Goal: Answer question/provide support

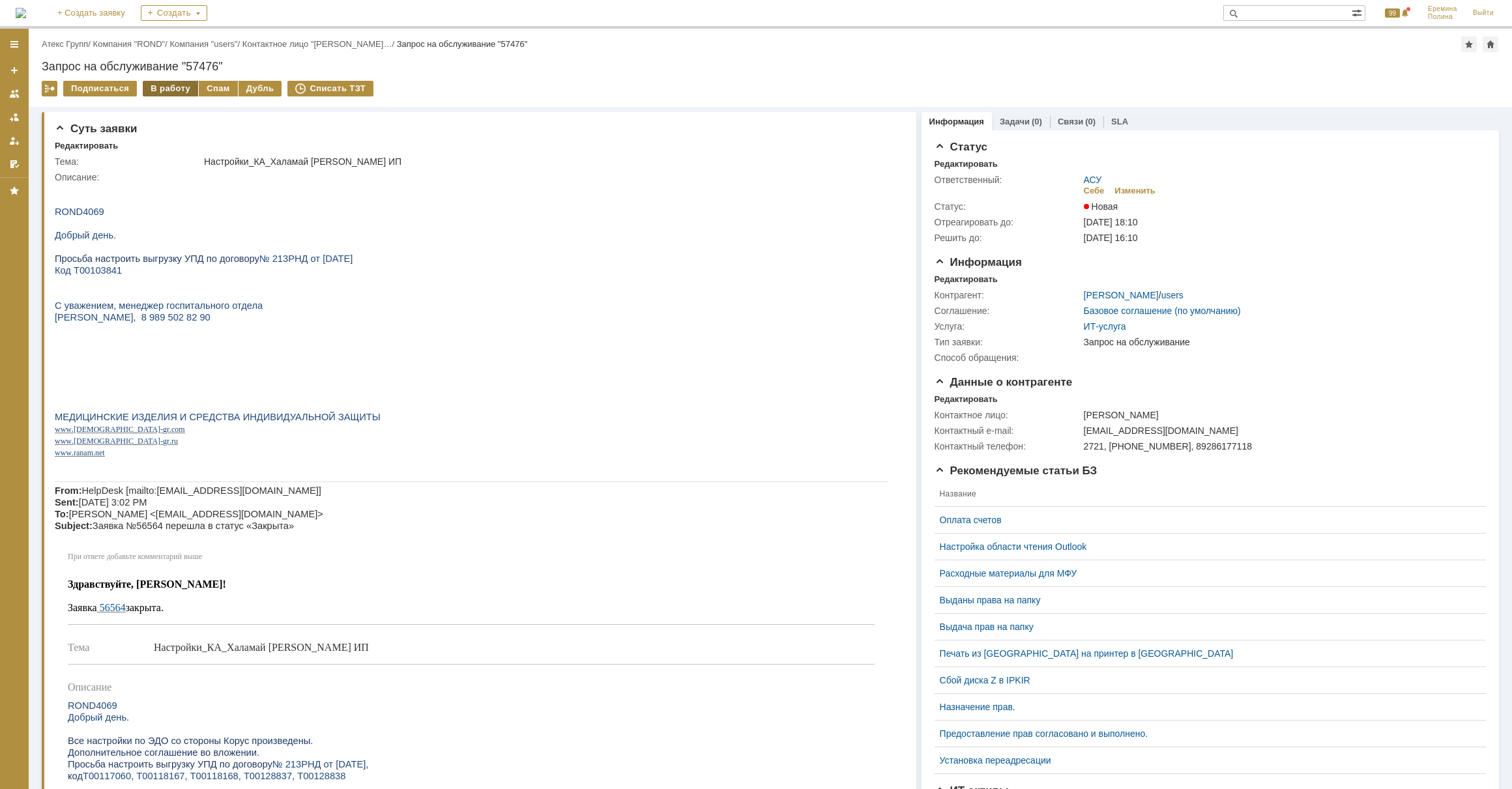
click at [177, 94] on div "В работу" at bounding box center [170, 88] width 55 height 15
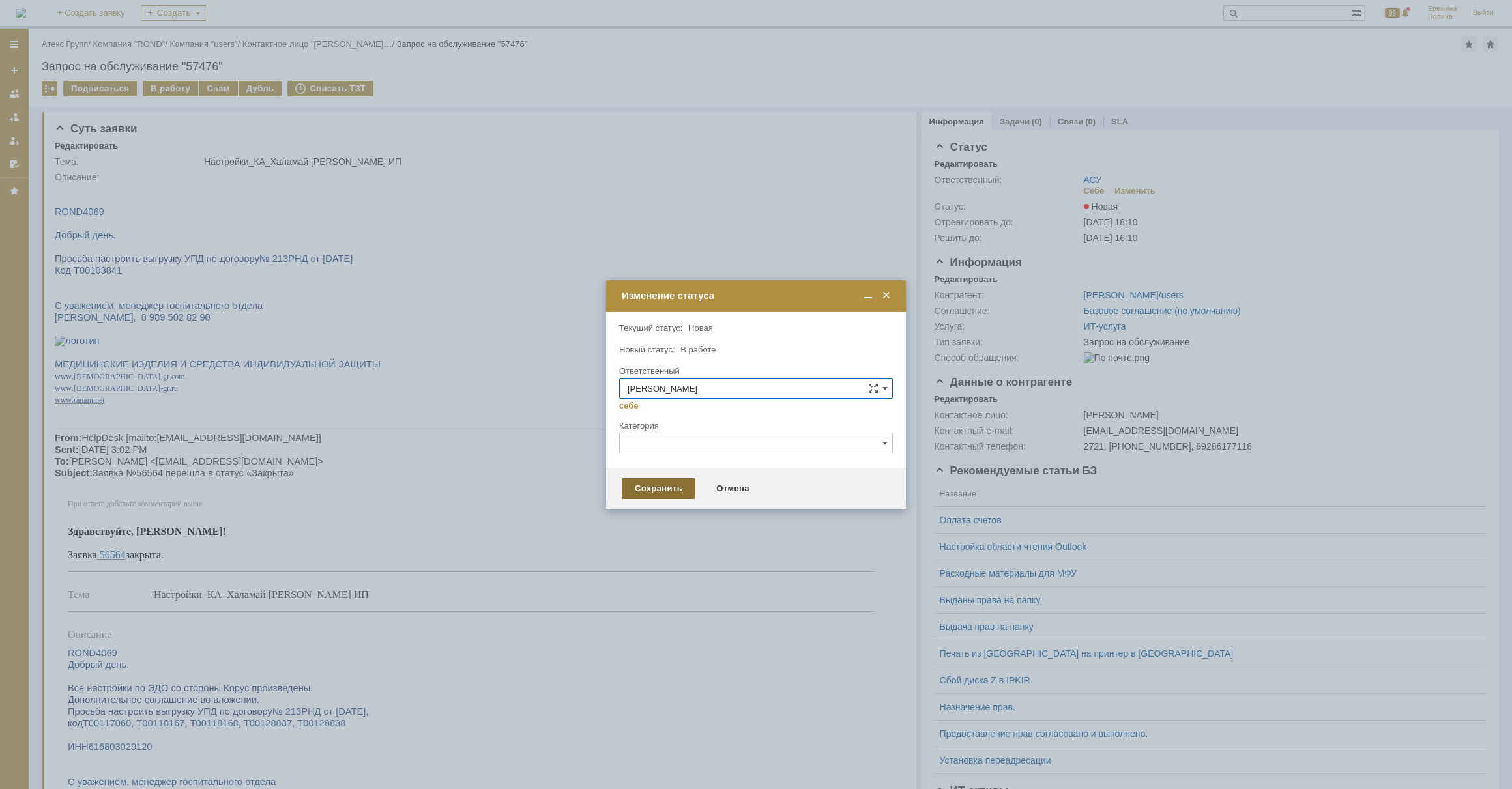
click at [677, 487] on div "Сохранить" at bounding box center [659, 489] width 73 height 21
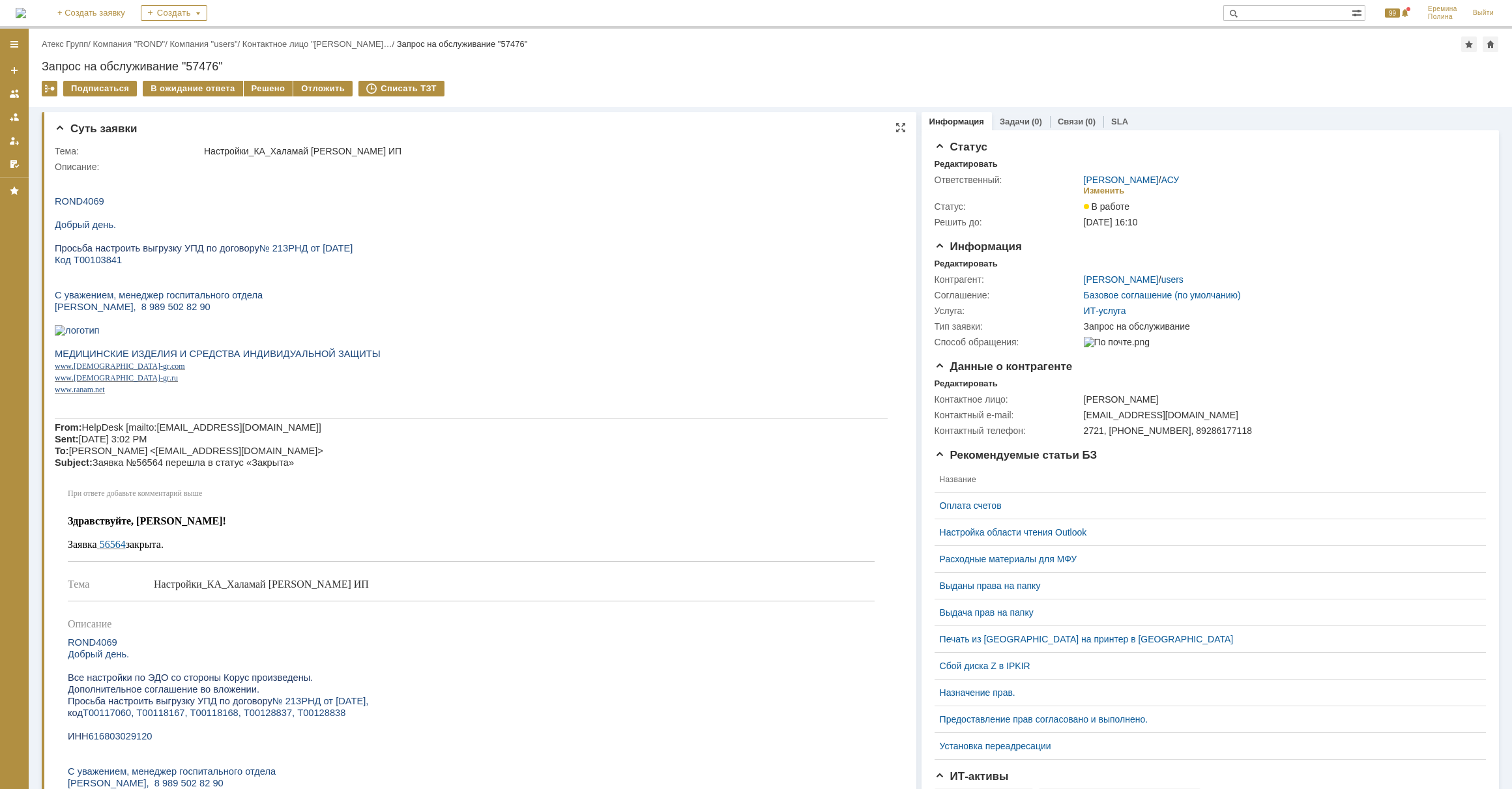
click at [265, 252] on span "№ 213РНД от 20.11.2019" at bounding box center [306, 248] width 93 height 11
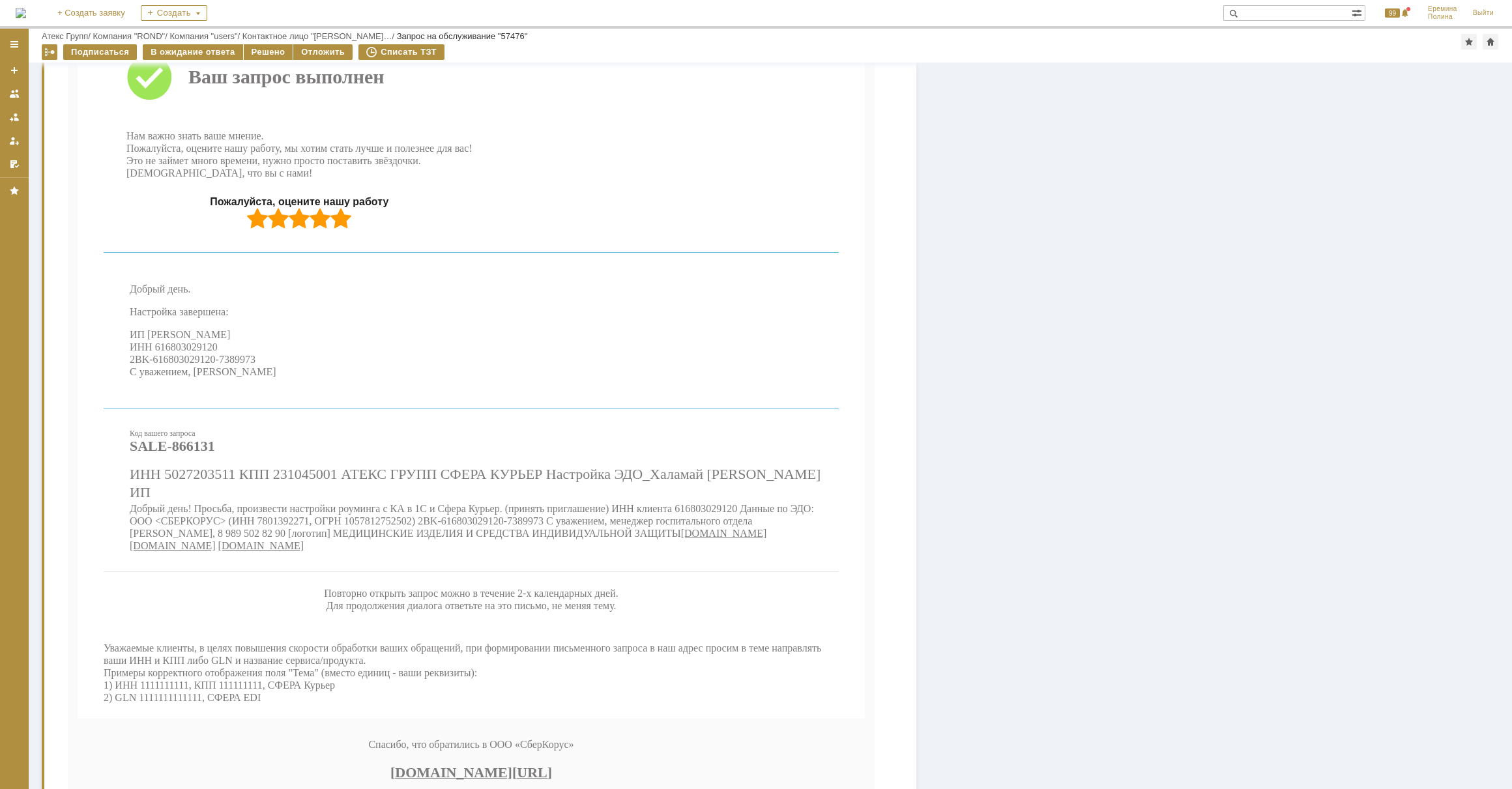
scroll to position [988, 0]
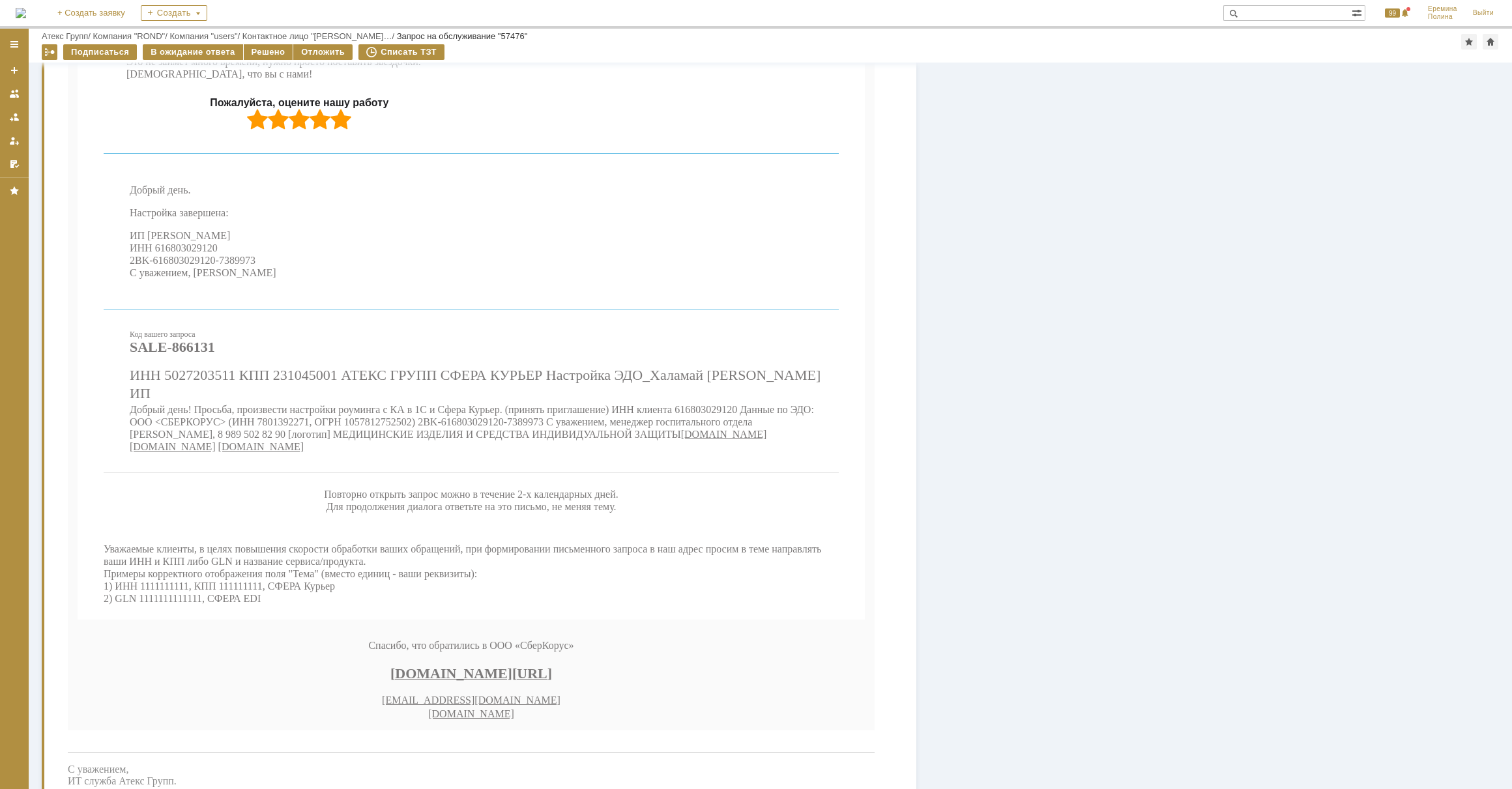
click at [698, 440] on span "Добрый день! Просьба, произвести настройки роуминга с КА в 1С и Сфера Курьер. (…" at bounding box center [471, 422] width 685 height 36
copy span "616803029120"
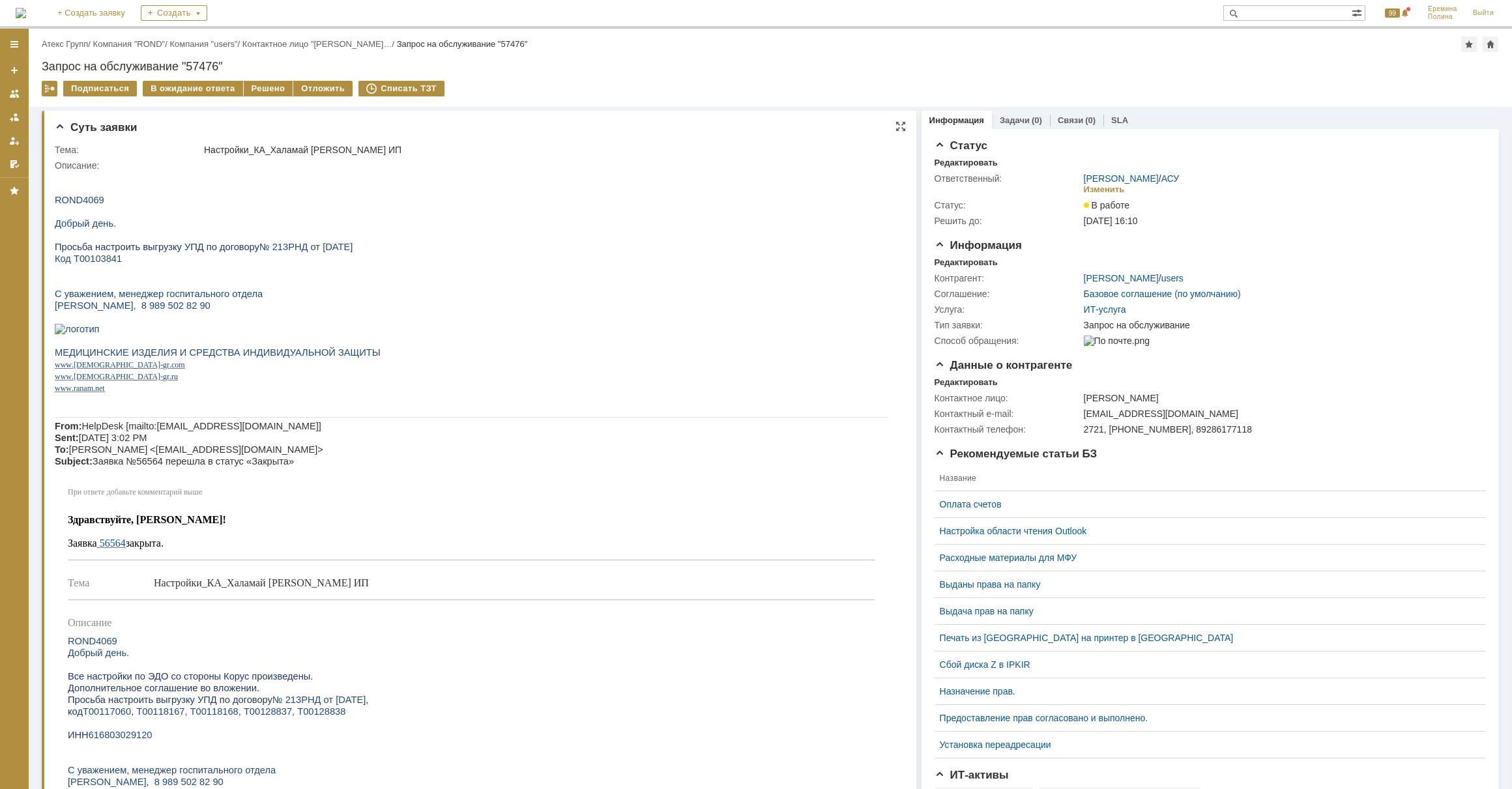
scroll to position [0, 0]
click at [99, 265] on span "Код Т00103841" at bounding box center [88, 260] width 67 height 11
copy span "Т00103841"
click at [255, 89] on div "Решено" at bounding box center [268, 88] width 50 height 15
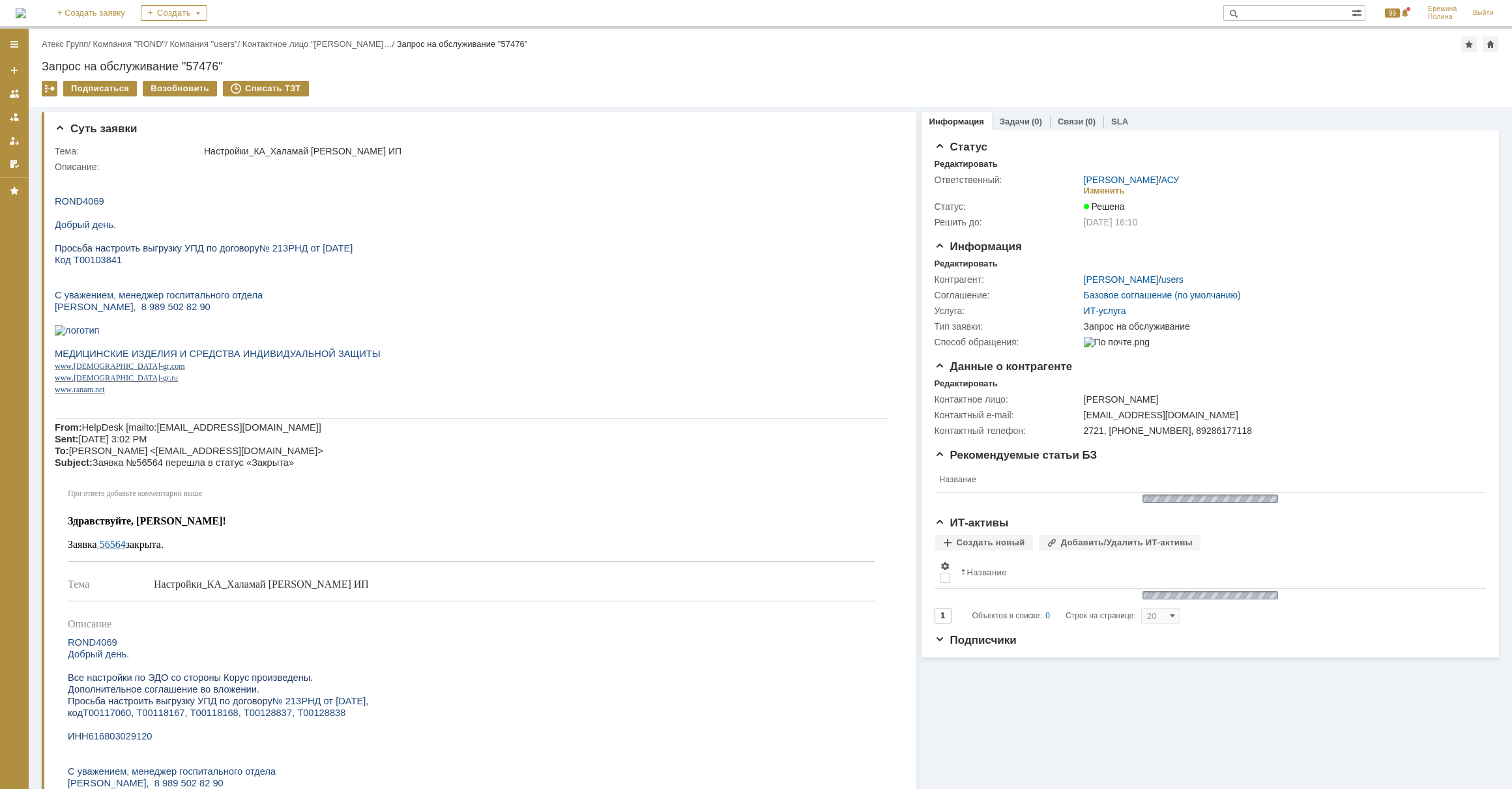
click at [83, 41] on link "Атекс Групп" at bounding box center [64, 44] width 46 height 10
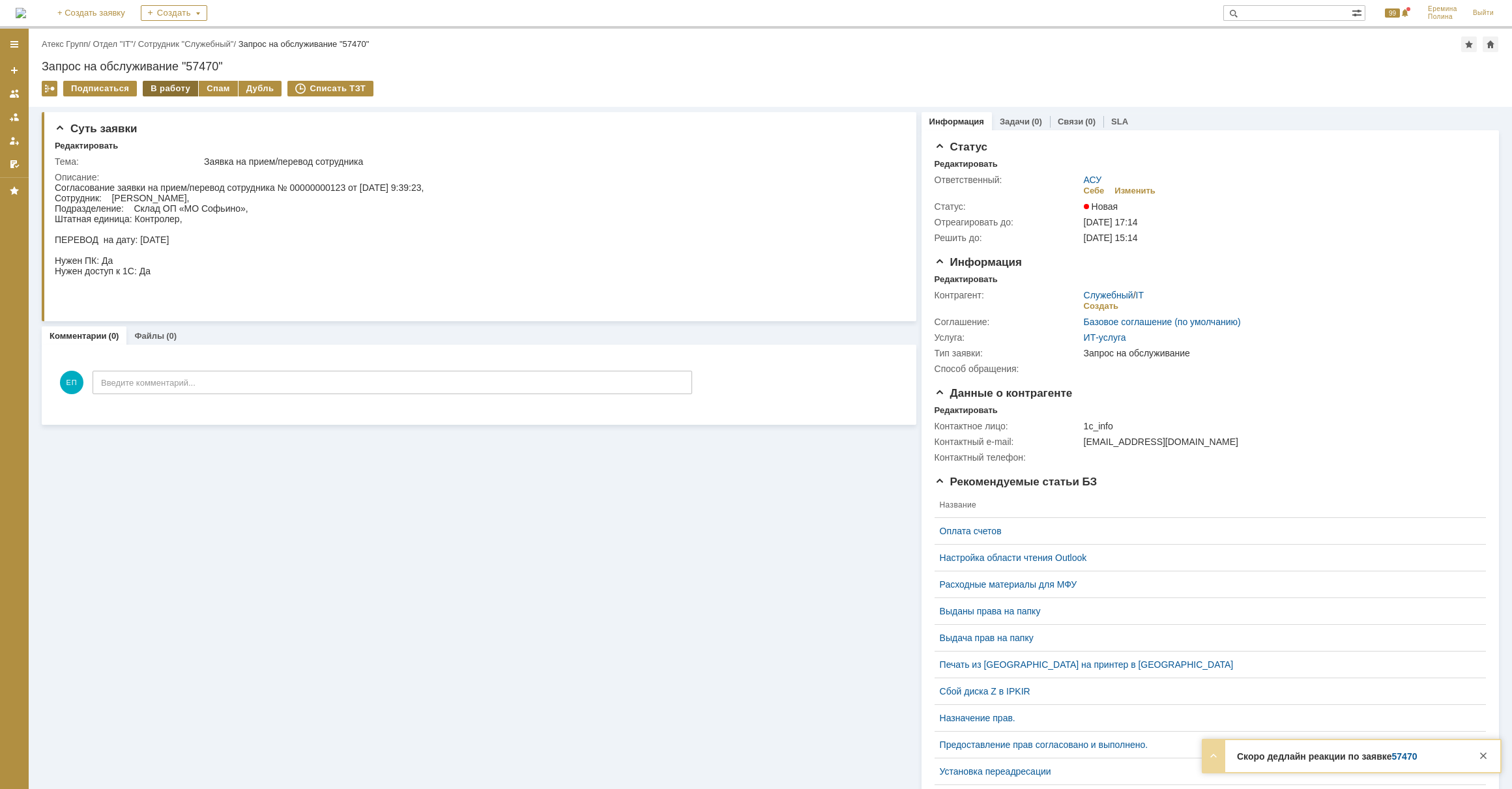
click at [178, 87] on div "В работу" at bounding box center [170, 88] width 55 height 15
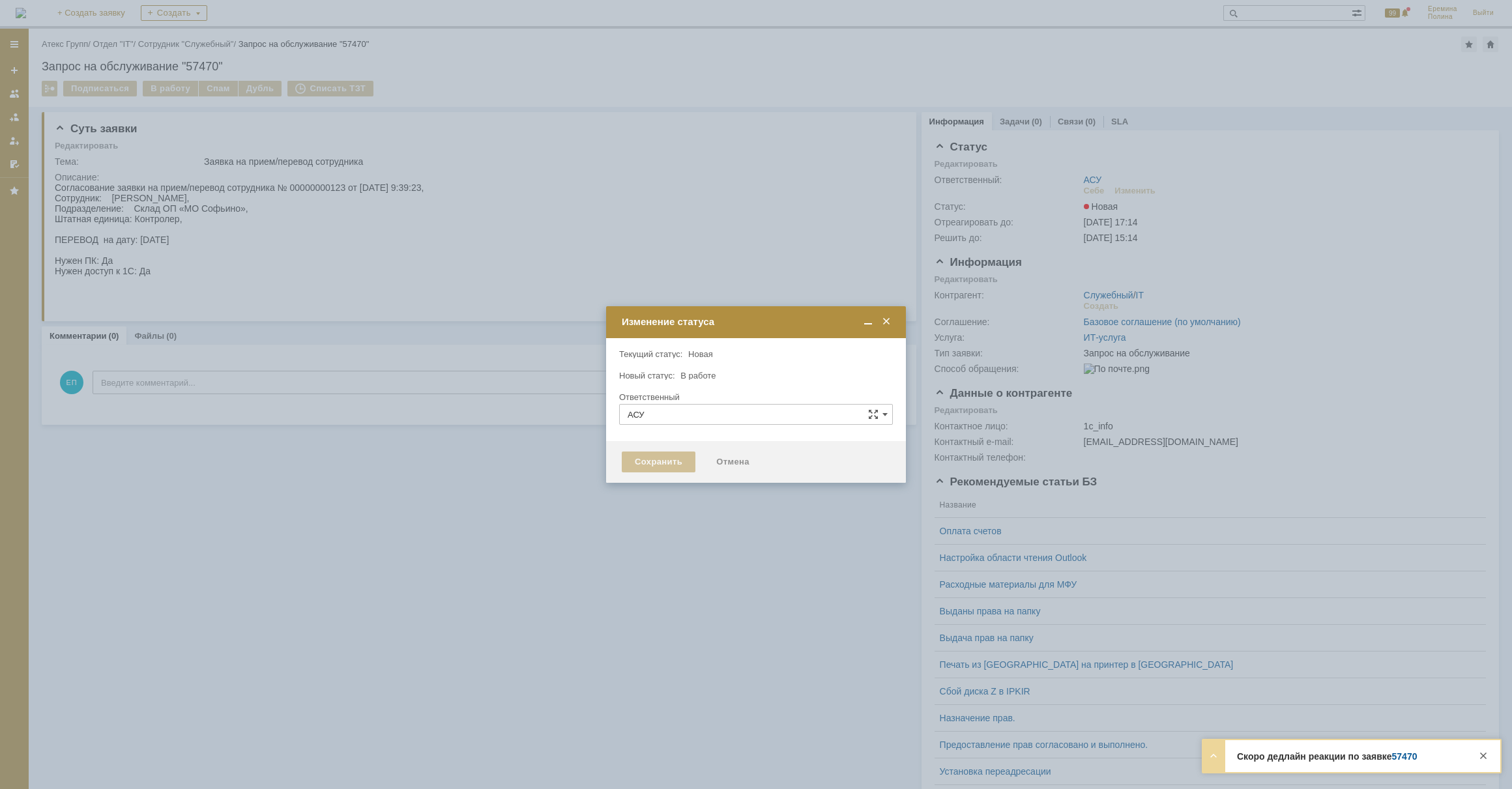
type input "[PERSON_NAME]"
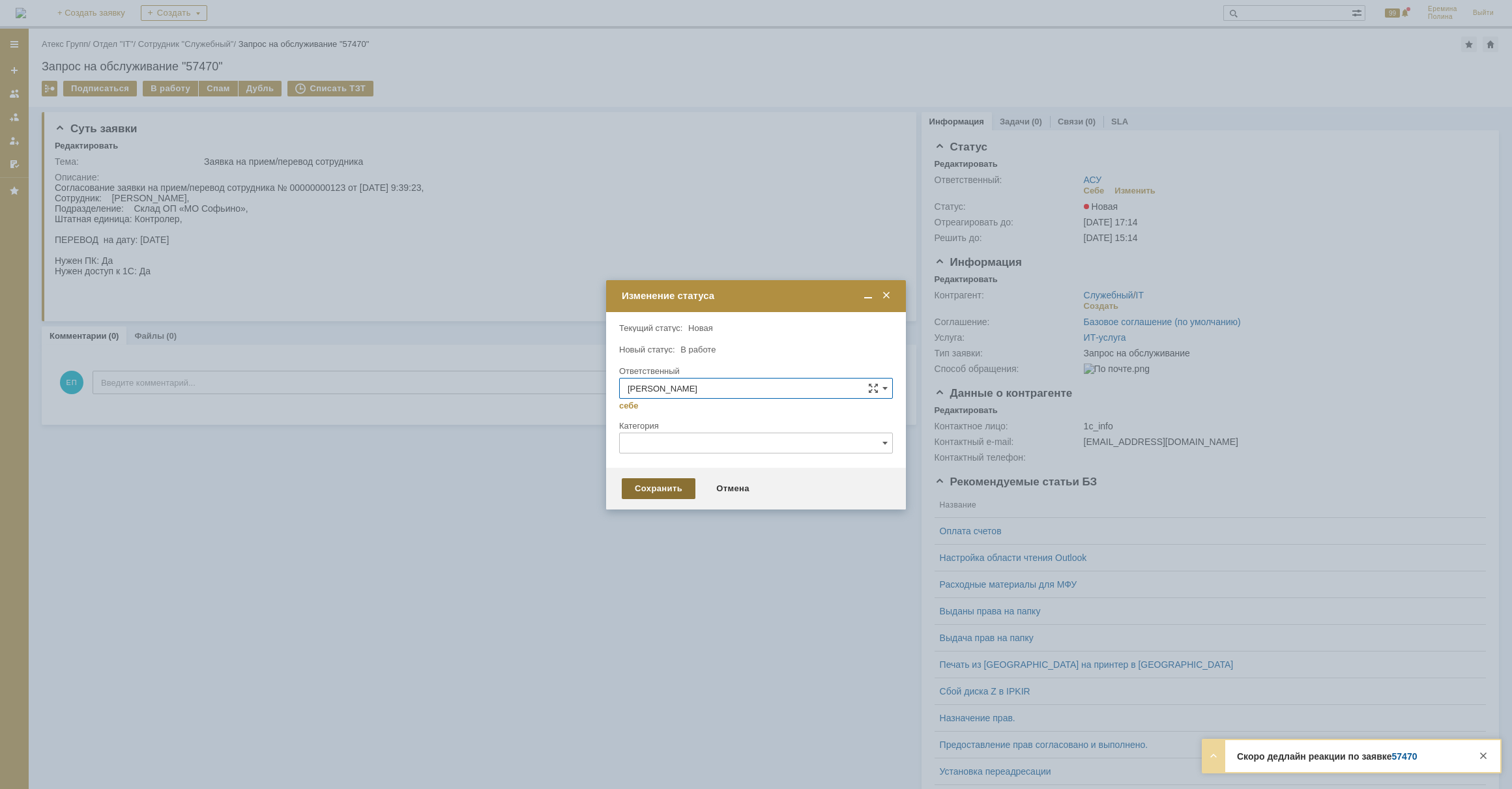
click at [670, 493] on div "Сохранить" at bounding box center [659, 489] width 73 height 21
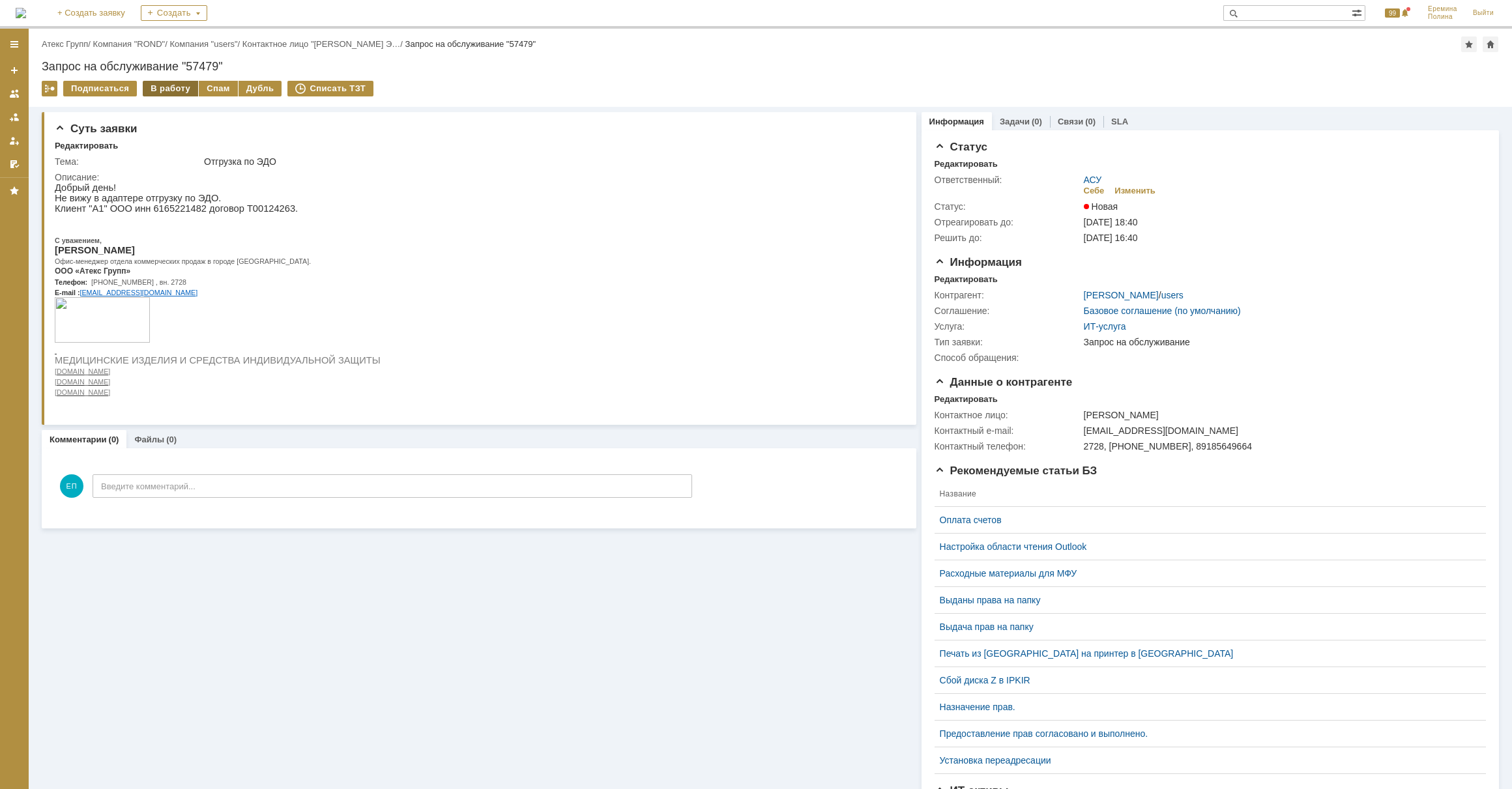
click at [175, 91] on div "В работу" at bounding box center [170, 88] width 55 height 15
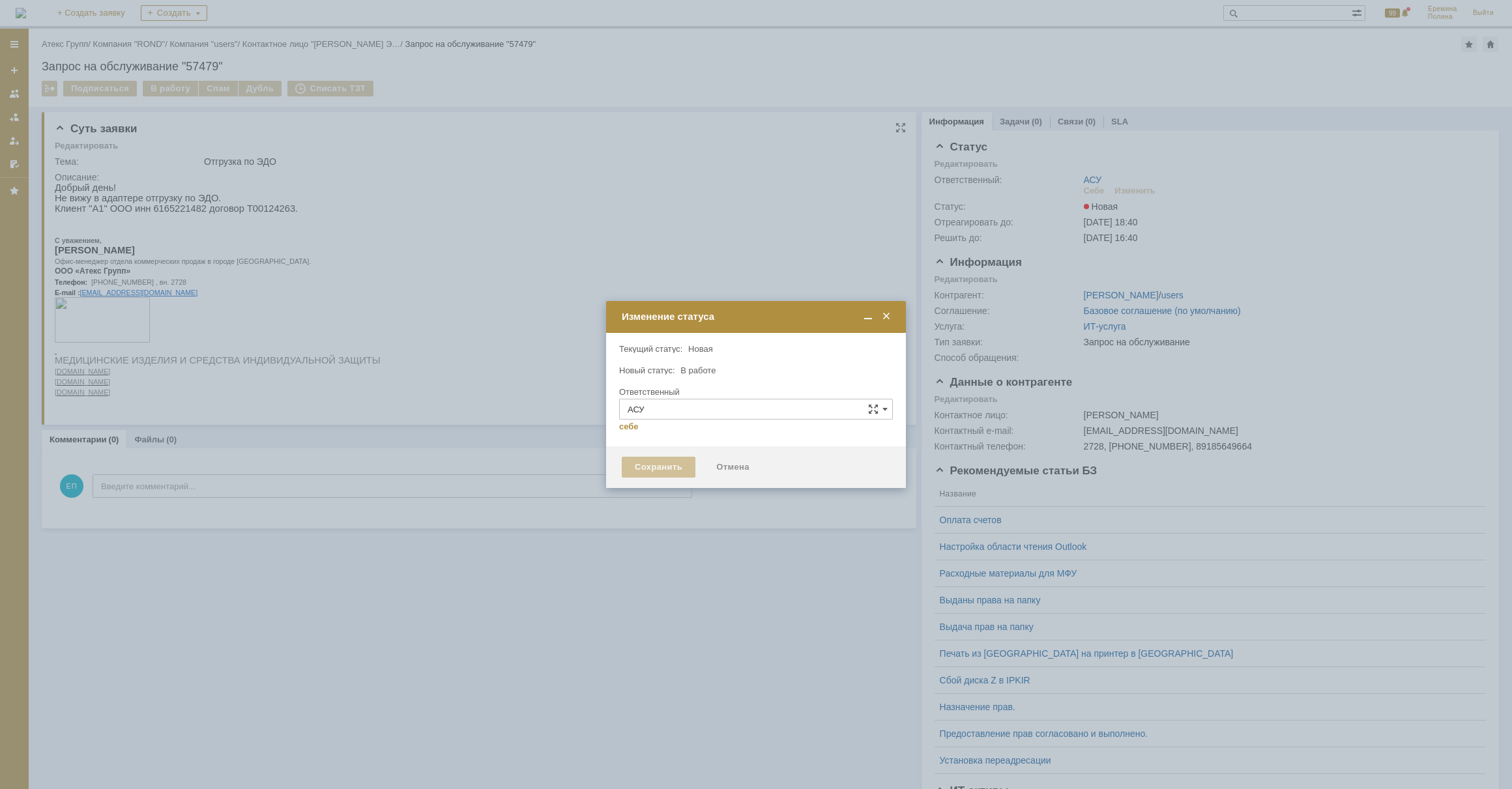
type input "[PERSON_NAME]"
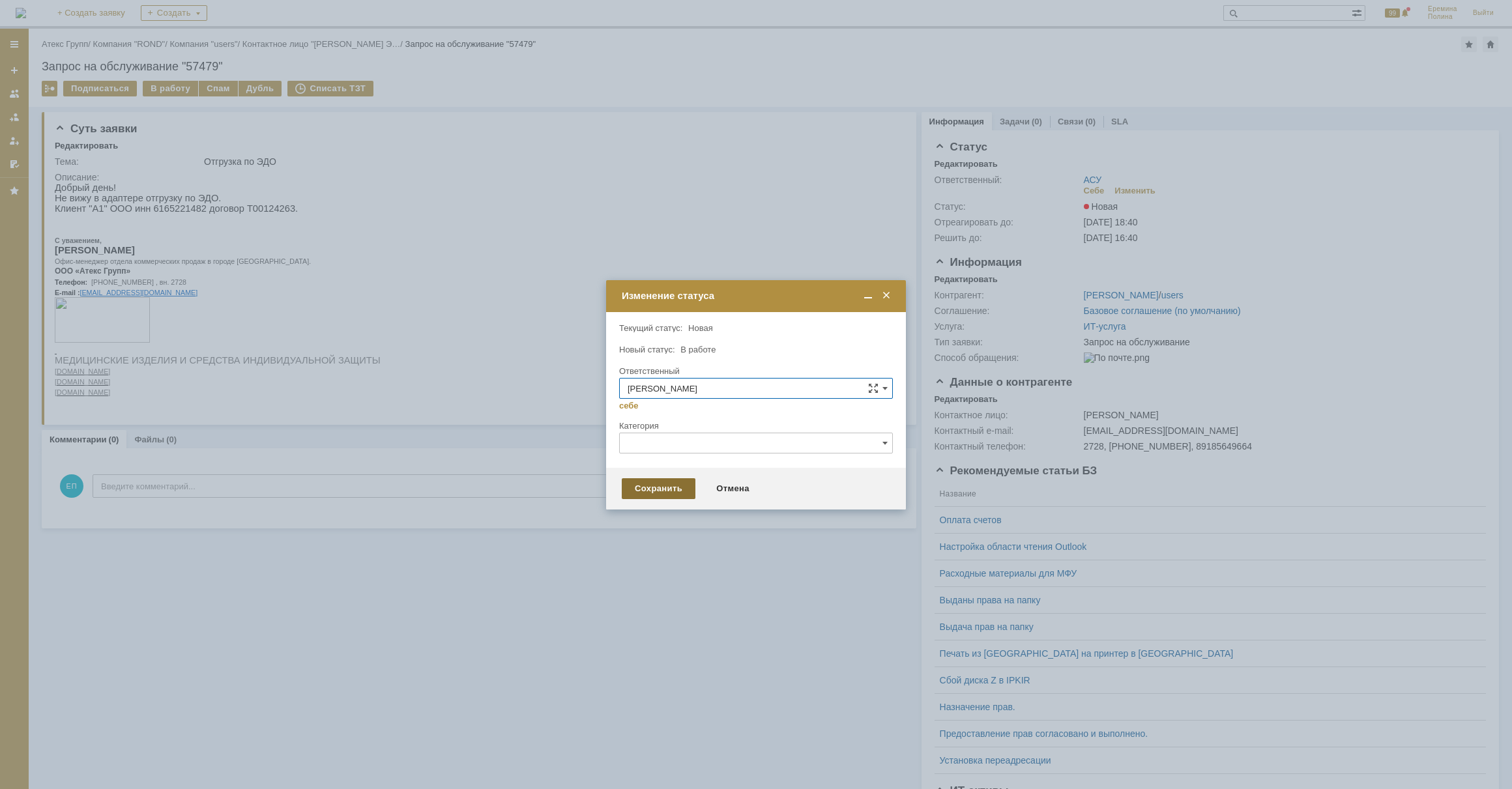
click at [659, 481] on div "Сохранить" at bounding box center [659, 489] width 73 height 21
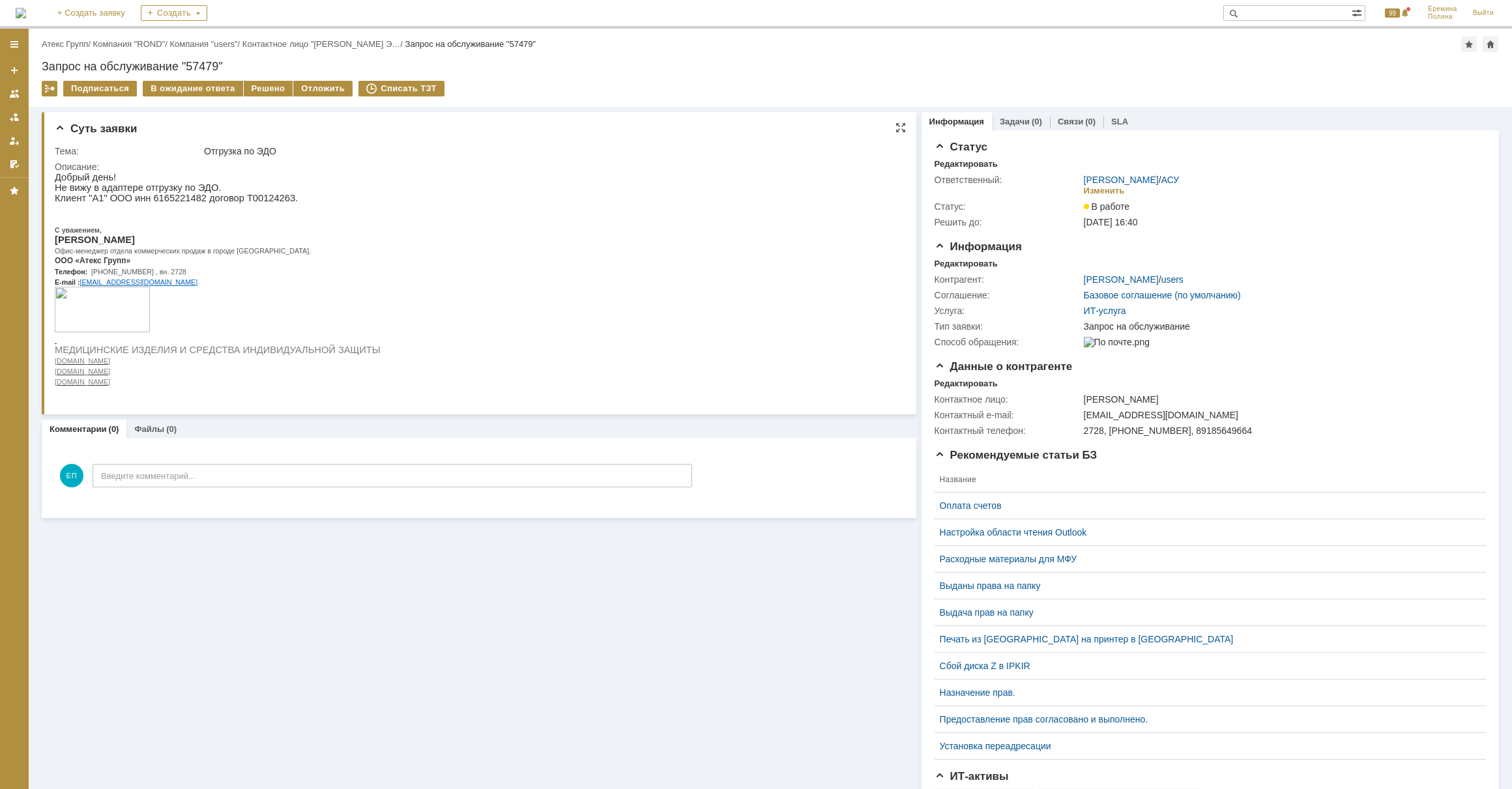
click at [156, 201] on p "Клиент "А1" ООО инн 6165221482 договор Т00124263." at bounding box center [217, 198] width 326 height 11
copy p "6165221482"
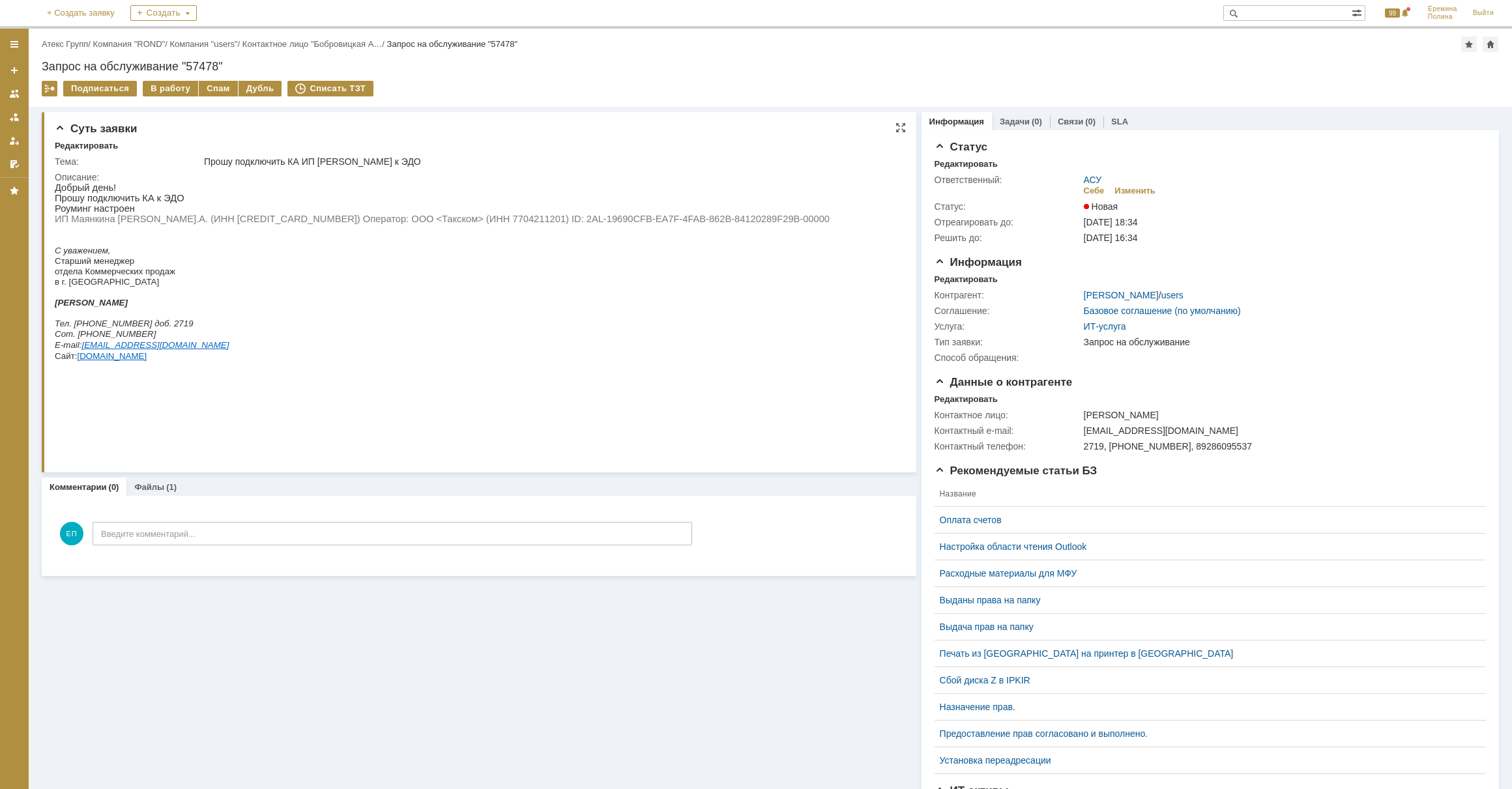
drag, startPoint x: 156, startPoint y: 88, endPoint x: 206, endPoint y: 151, distance: 80.4
click at [156, 88] on div "В работу" at bounding box center [170, 88] width 55 height 15
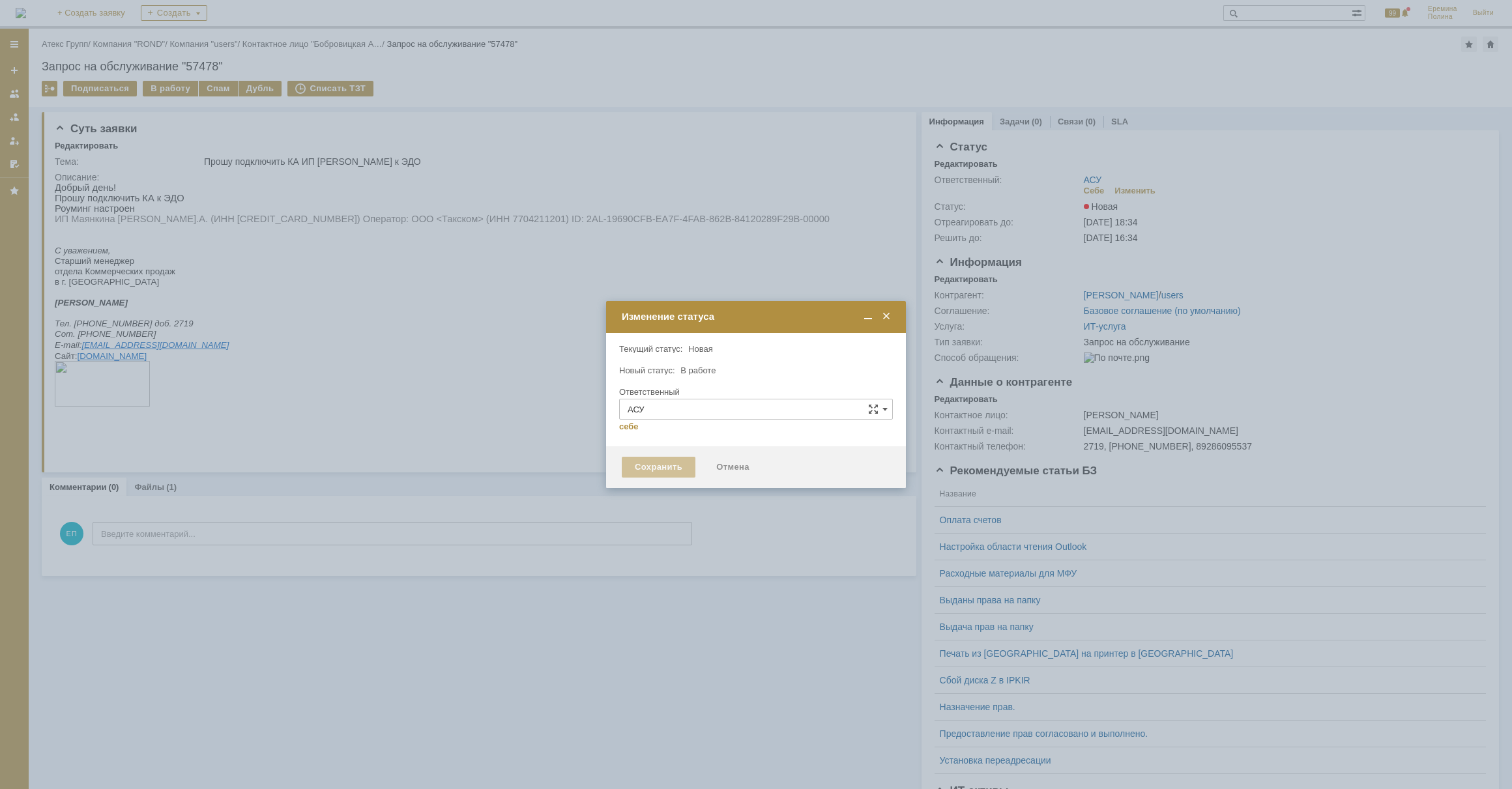
type input "[PERSON_NAME]"
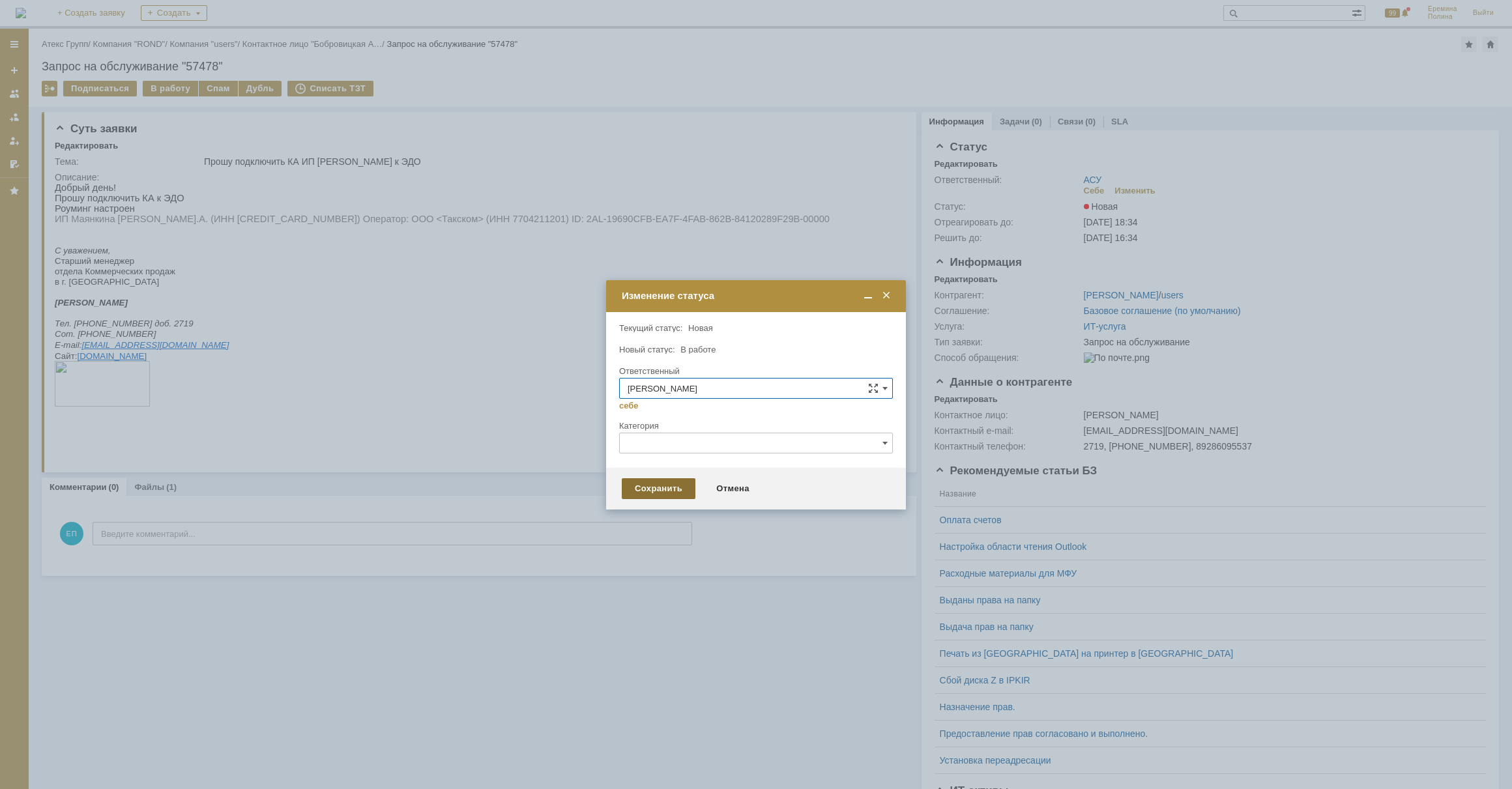
click at [678, 486] on div "Сохранить" at bounding box center [659, 489] width 73 height 21
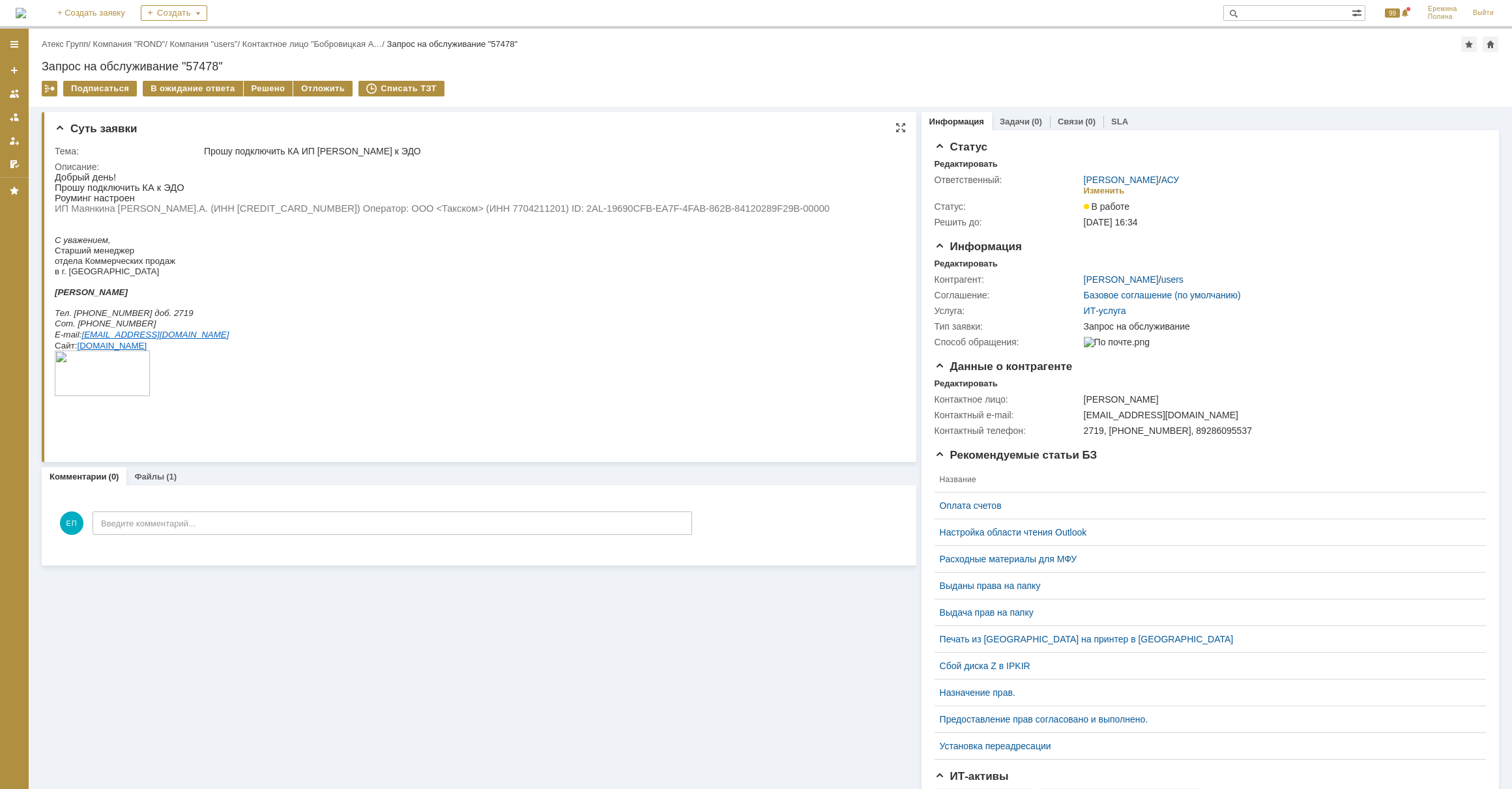
click at [181, 218] on p at bounding box center [442, 219] width 775 height 11
click at [181, 214] on span "ИП Маянкина М.А. (ИНН 614311179343) Оператор: ООО <Такском> (ИНН 7704211201) ID…" at bounding box center [442, 208] width 775 height 11
copy span "614311179343"
drag, startPoint x: 458, startPoint y: 208, endPoint x: 700, endPoint y: 208, distance: 242.0
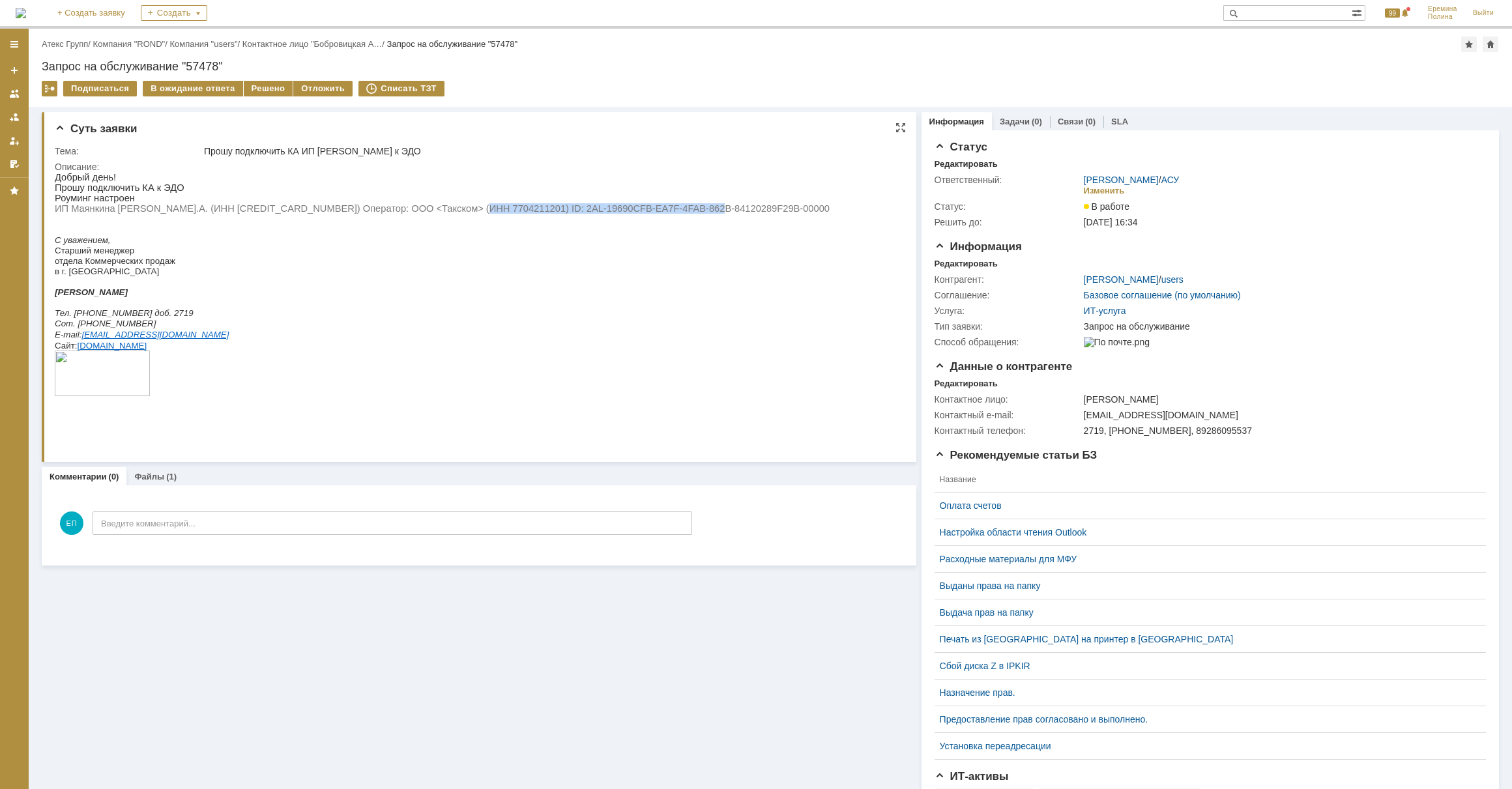
click at [700, 208] on span "ИП Маянкина М.А. (ИНН 614311179343) Оператор: ООО <Такском> (ИНН 7704211201) ID…" at bounding box center [442, 208] width 775 height 11
copy span "2AL-19690CFB-EA7F-4FAB-862B-84120289F29B-00000"
click at [265, 89] on div "Решено" at bounding box center [268, 88] width 50 height 15
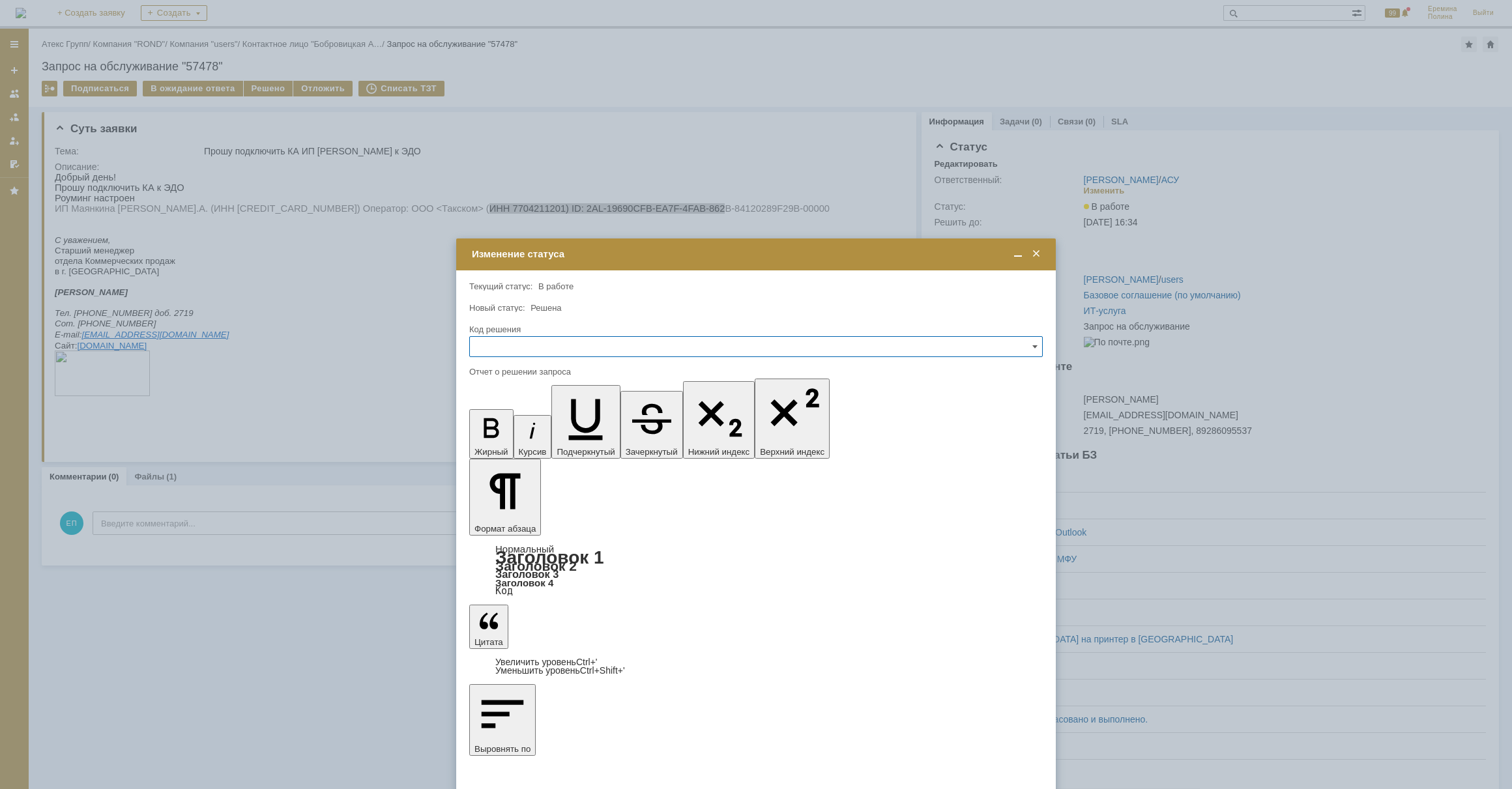
drag, startPoint x: 673, startPoint y: 3936, endPoint x: 665, endPoint y: 3925, distance: 13.6
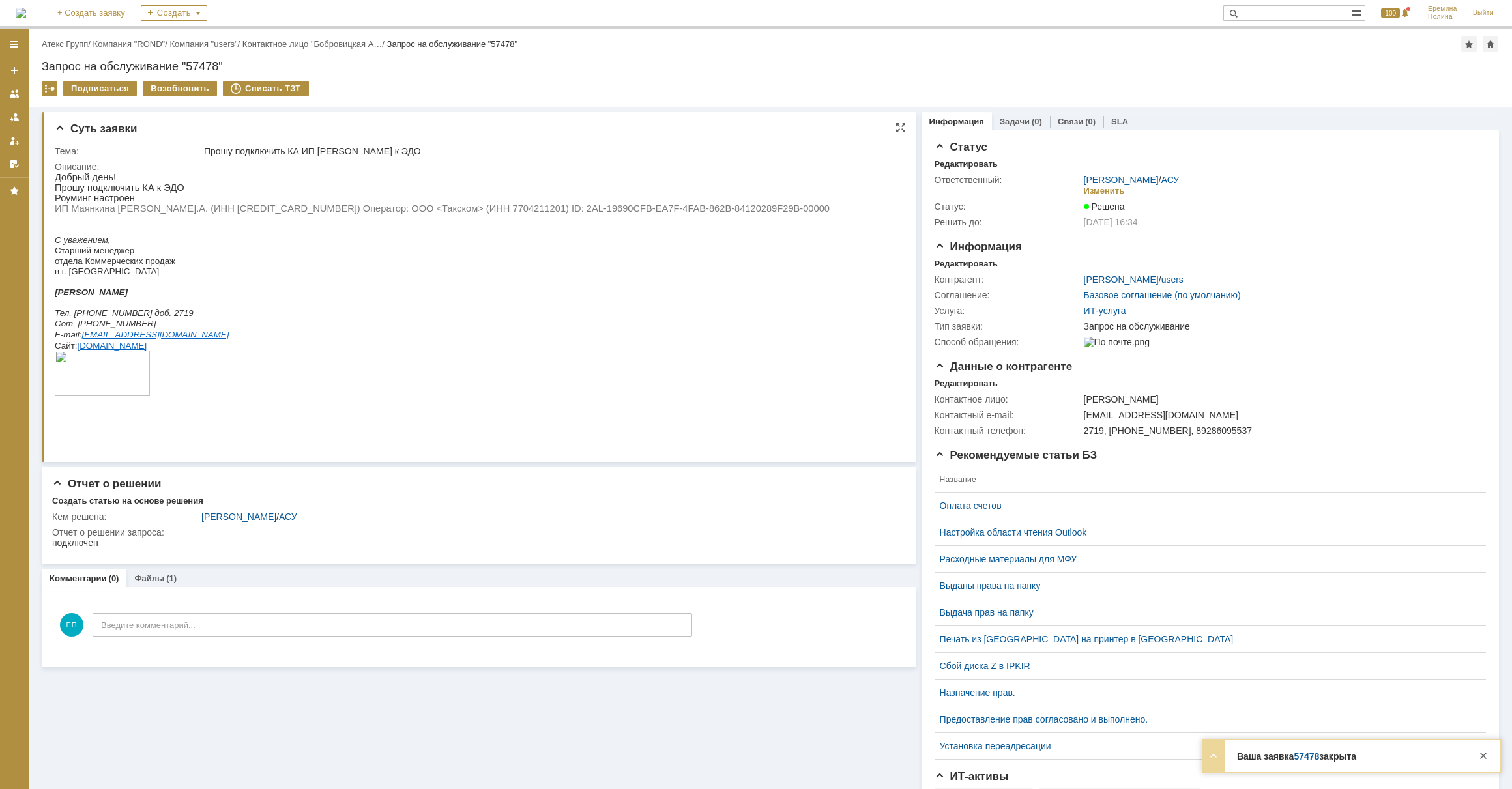
click at [263, 286] on p at bounding box center [442, 281] width 775 height 11
click at [45, 39] on link "Атекс Групп" at bounding box center [64, 44] width 46 height 10
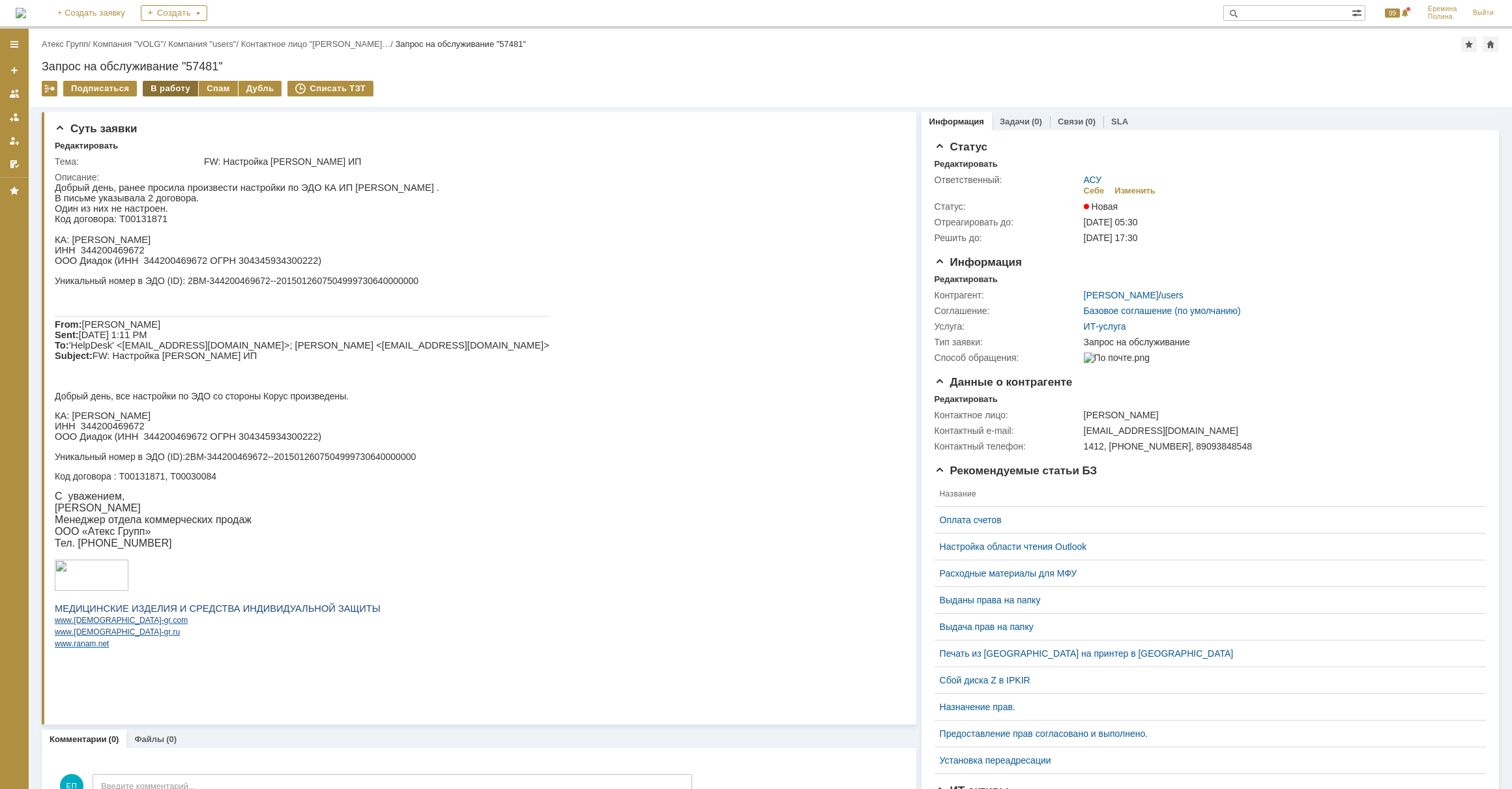
click at [169, 85] on div "В работу" at bounding box center [170, 88] width 55 height 15
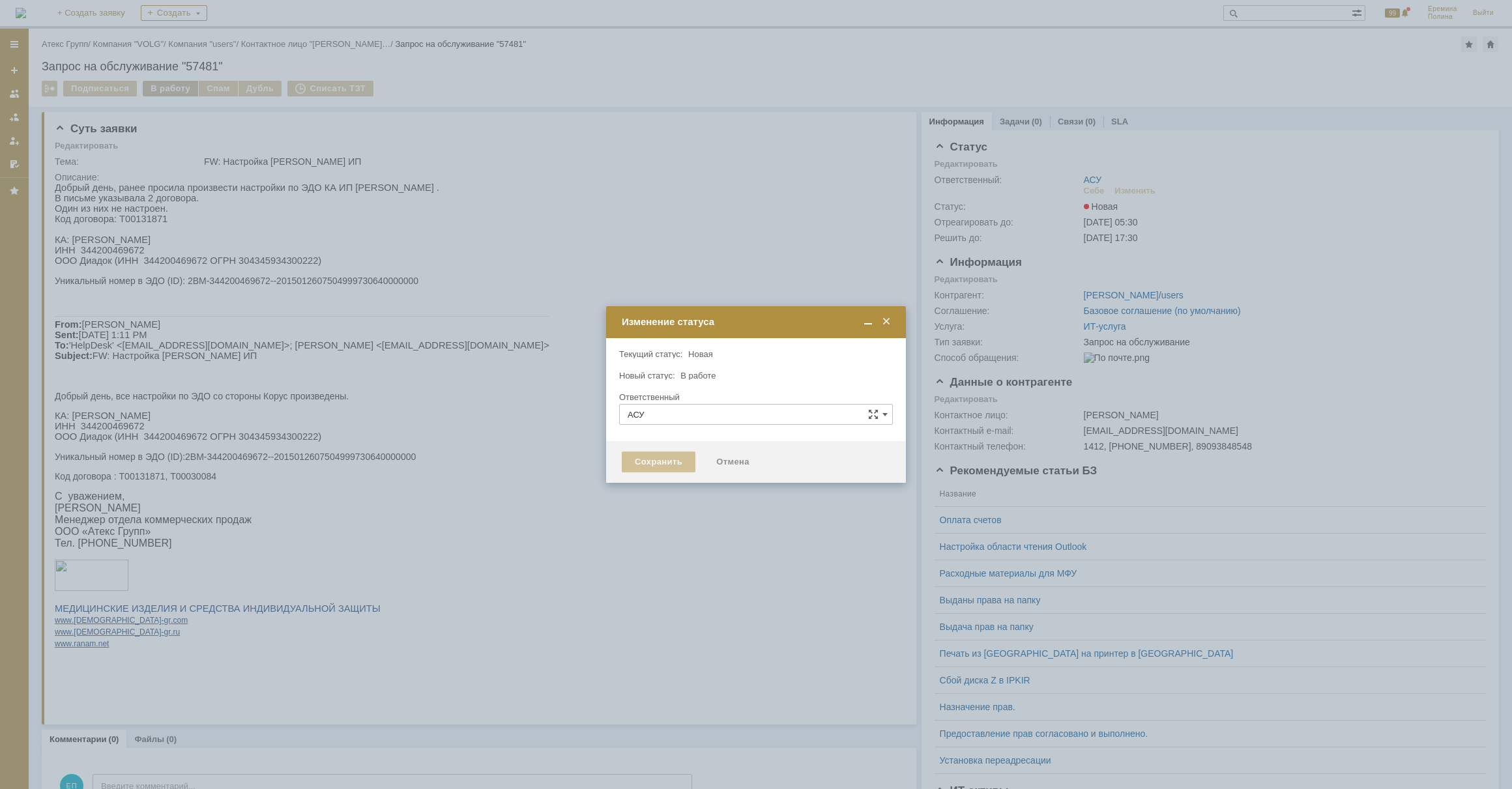
type input "[PERSON_NAME]"
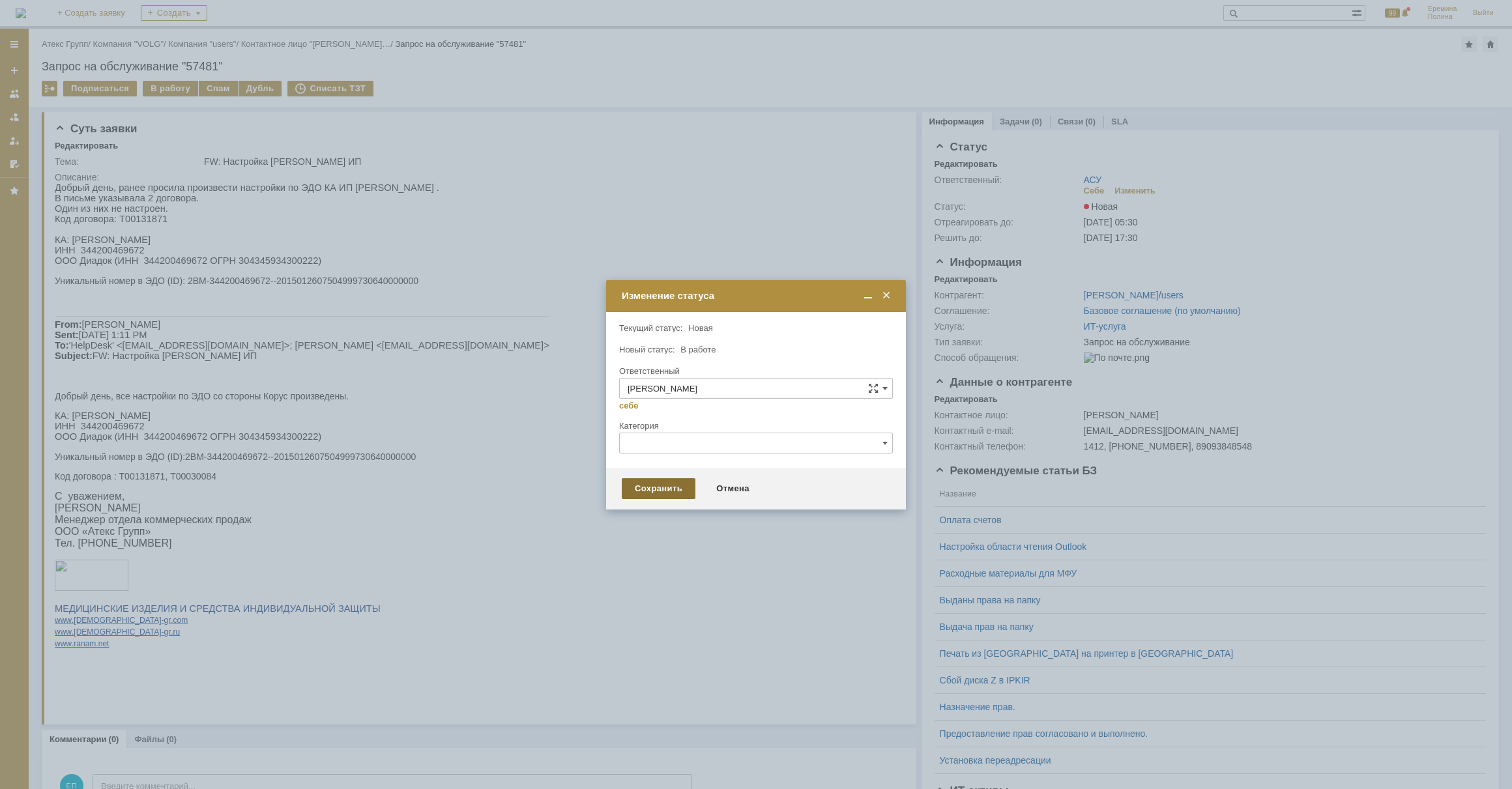
click at [655, 483] on div "Сохранить" at bounding box center [659, 489] width 73 height 21
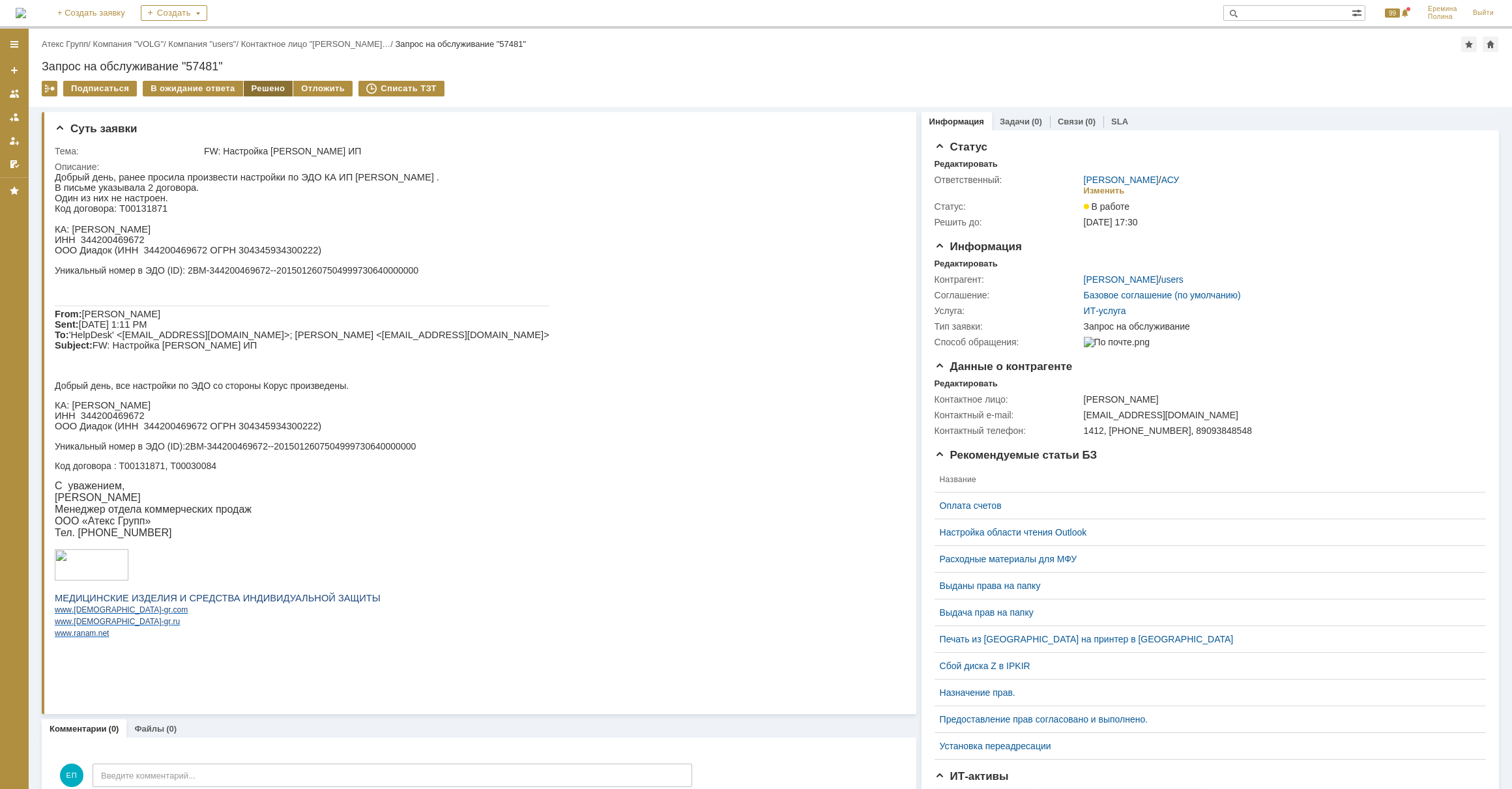
click at [261, 89] on div "Решено" at bounding box center [268, 88] width 50 height 15
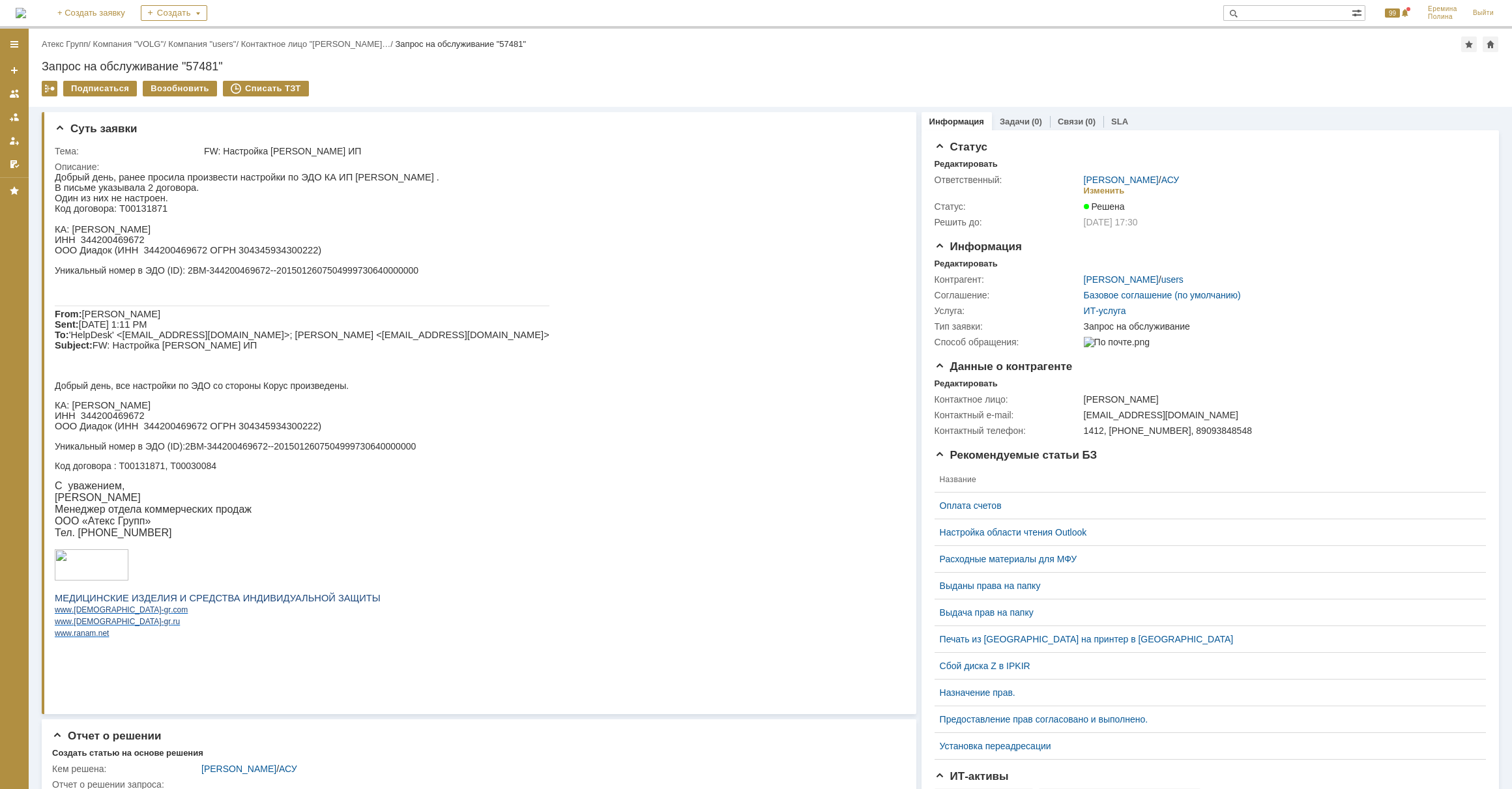
drag, startPoint x: 618, startPoint y: 292, endPoint x: 597, endPoint y: 292, distance: 21.0
click at [613, 292] on html "Добрый день, ранее просила произвести настройки по ЭДО КА ИП Чулкова . В письме…" at bounding box center [473, 421] width 837 height 498
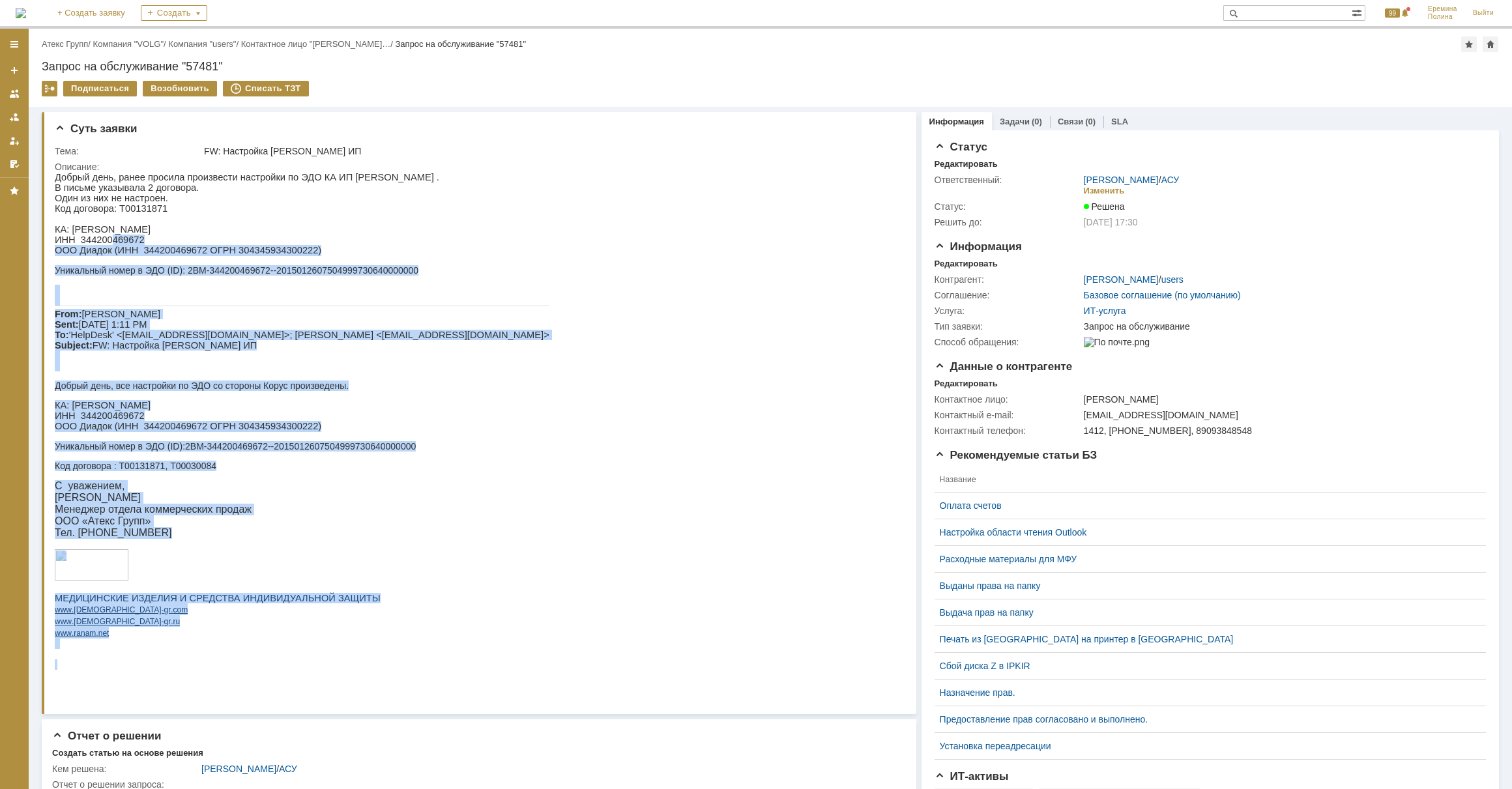
drag, startPoint x: 338, startPoint y: 265, endPoint x: 107, endPoint y: 247, distance: 231.7
click at [107, 247] on html "Добрый день, ранее просила произвести настройки по ЭДО КА ИП Чулкова . В письме…" at bounding box center [473, 421] width 837 height 498
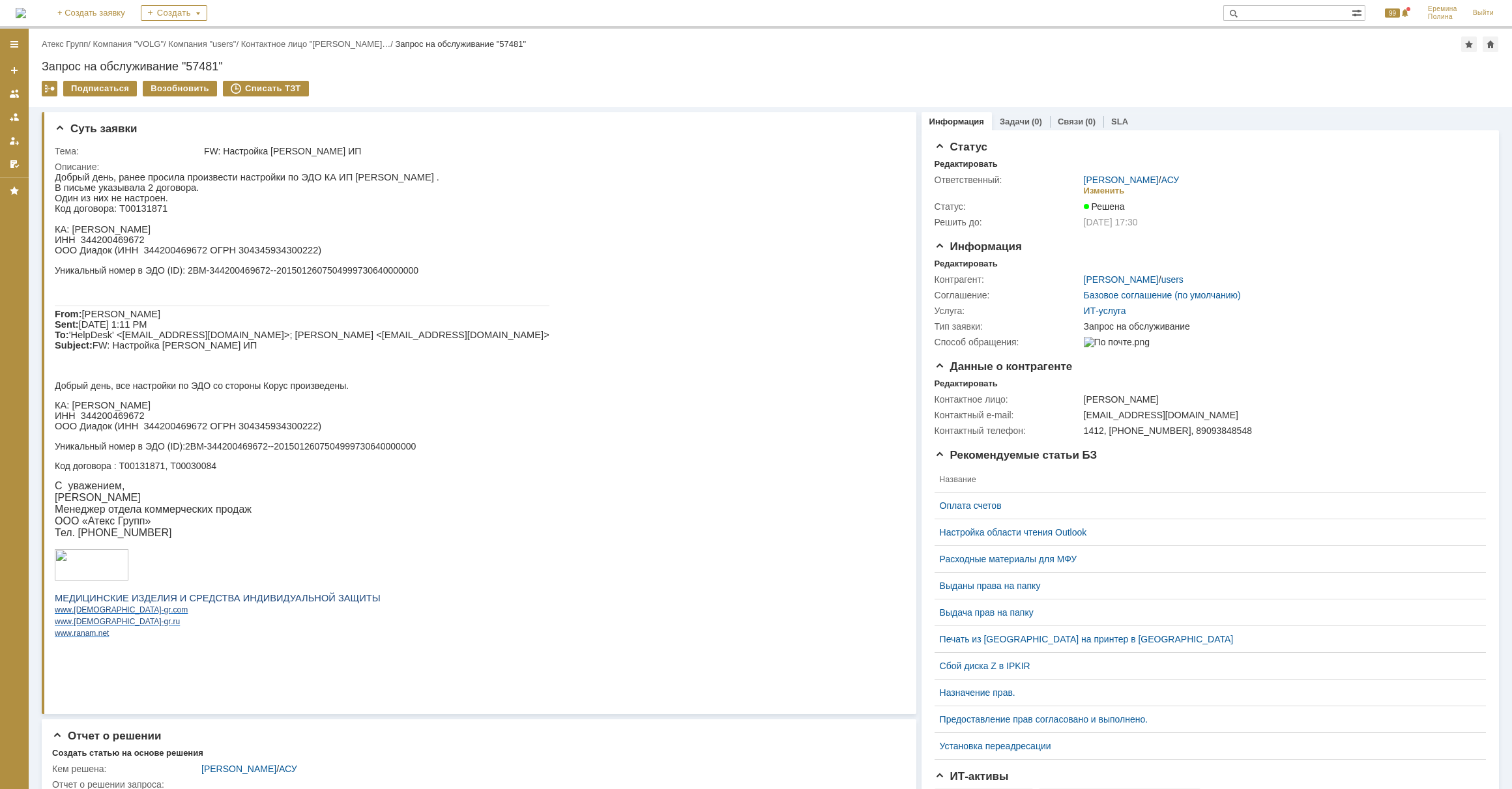
drag, startPoint x: 107, startPoint y: 247, endPoint x: 85, endPoint y: 248, distance: 22.0
click at [86, 245] on p "ИНН 344200469672" at bounding box center [302, 239] width 495 height 11
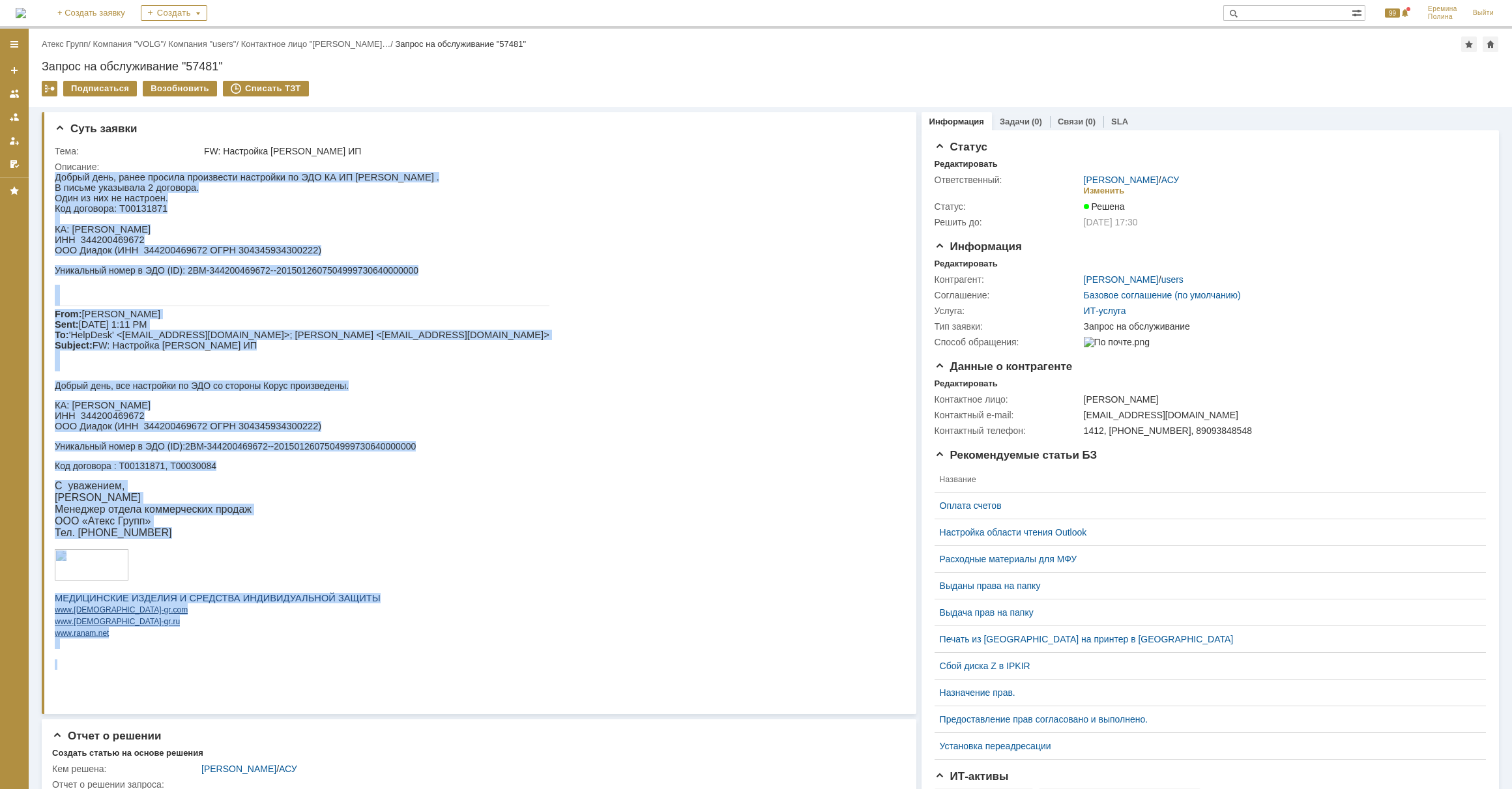
drag, startPoint x: 433, startPoint y: 279, endPoint x: -2, endPoint y: 222, distance: 438.7
click at [55, 222] on html "Добрый день, ранее просила произвести настройки по ЭДО КА ИП Чулкова . В письме…" at bounding box center [473, 421] width 837 height 498
drag, startPoint x: -2, startPoint y: 222, endPoint x: 80, endPoint y: 247, distance: 85.7
click at [80, 245] on p "ИНН 344200469672" at bounding box center [302, 239] width 495 height 11
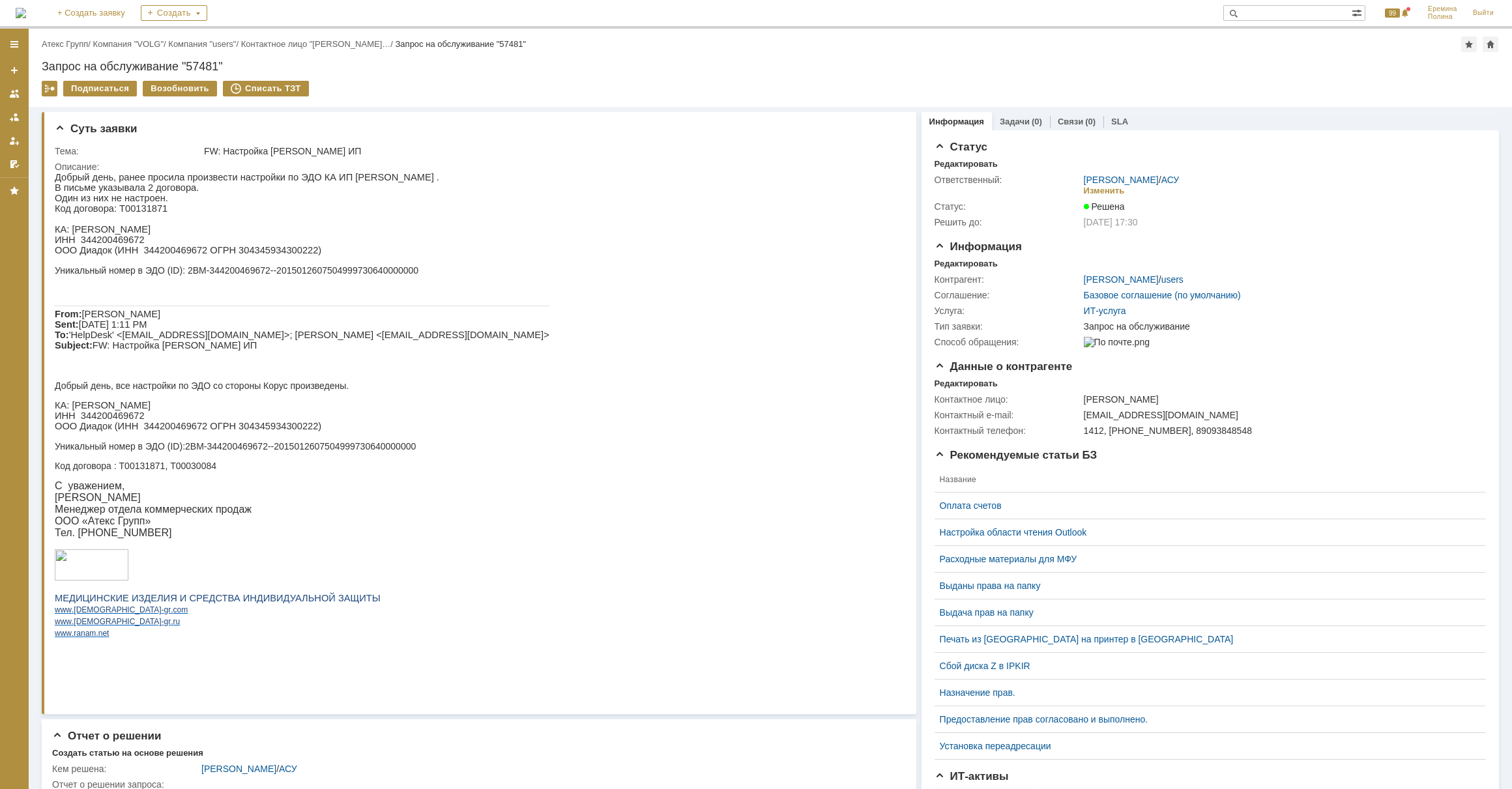
click at [81, 217] on p at bounding box center [302, 219] width 495 height 11
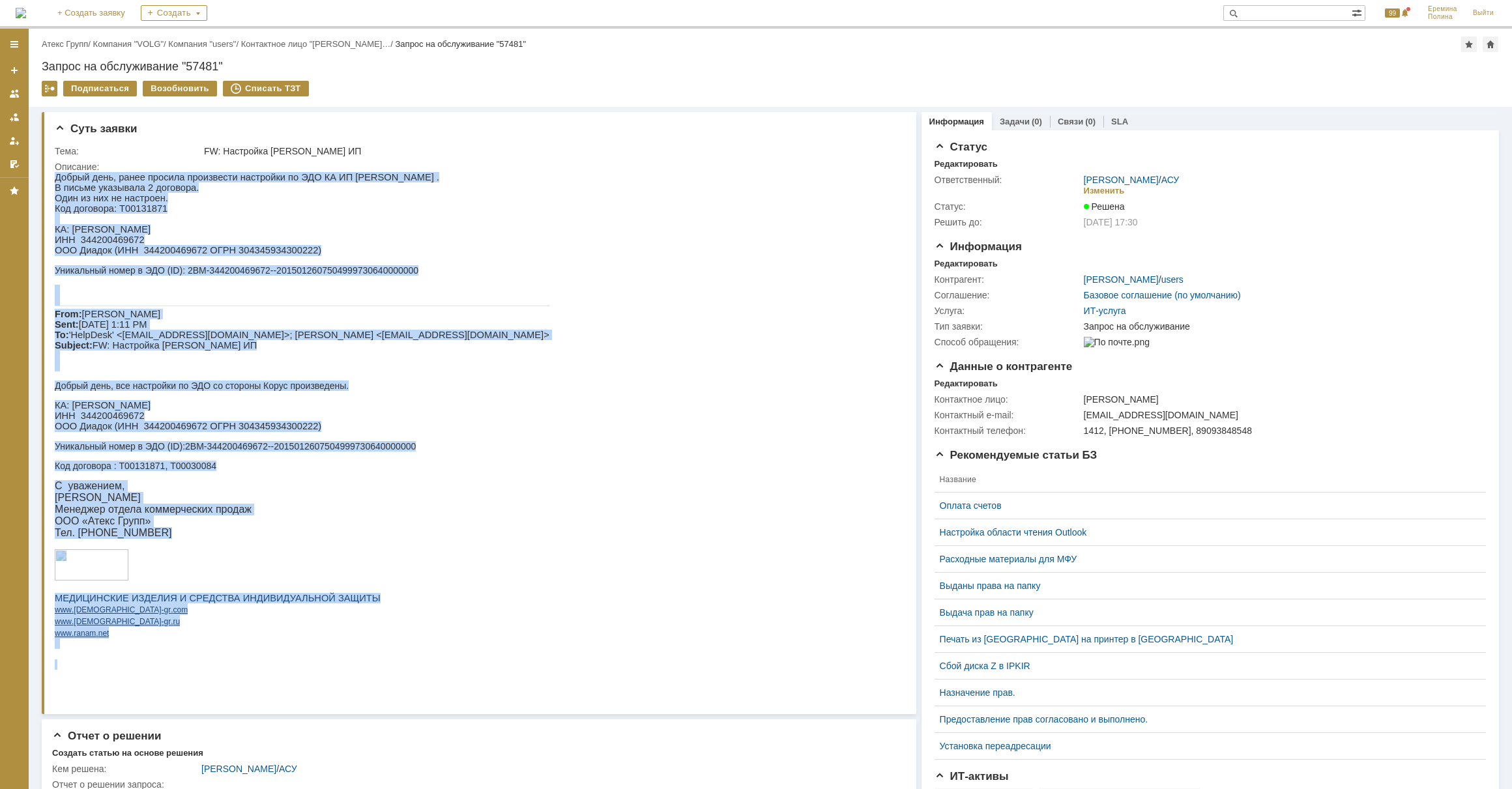
drag, startPoint x: 55, startPoint y: 175, endPoint x: 437, endPoint y: 301, distance: 402.2
click at [437, 301] on html "Добрый день, ранее просила произвести настройки по ЭДО КА ИП Чулкова . В письме…" at bounding box center [473, 421] width 837 height 498
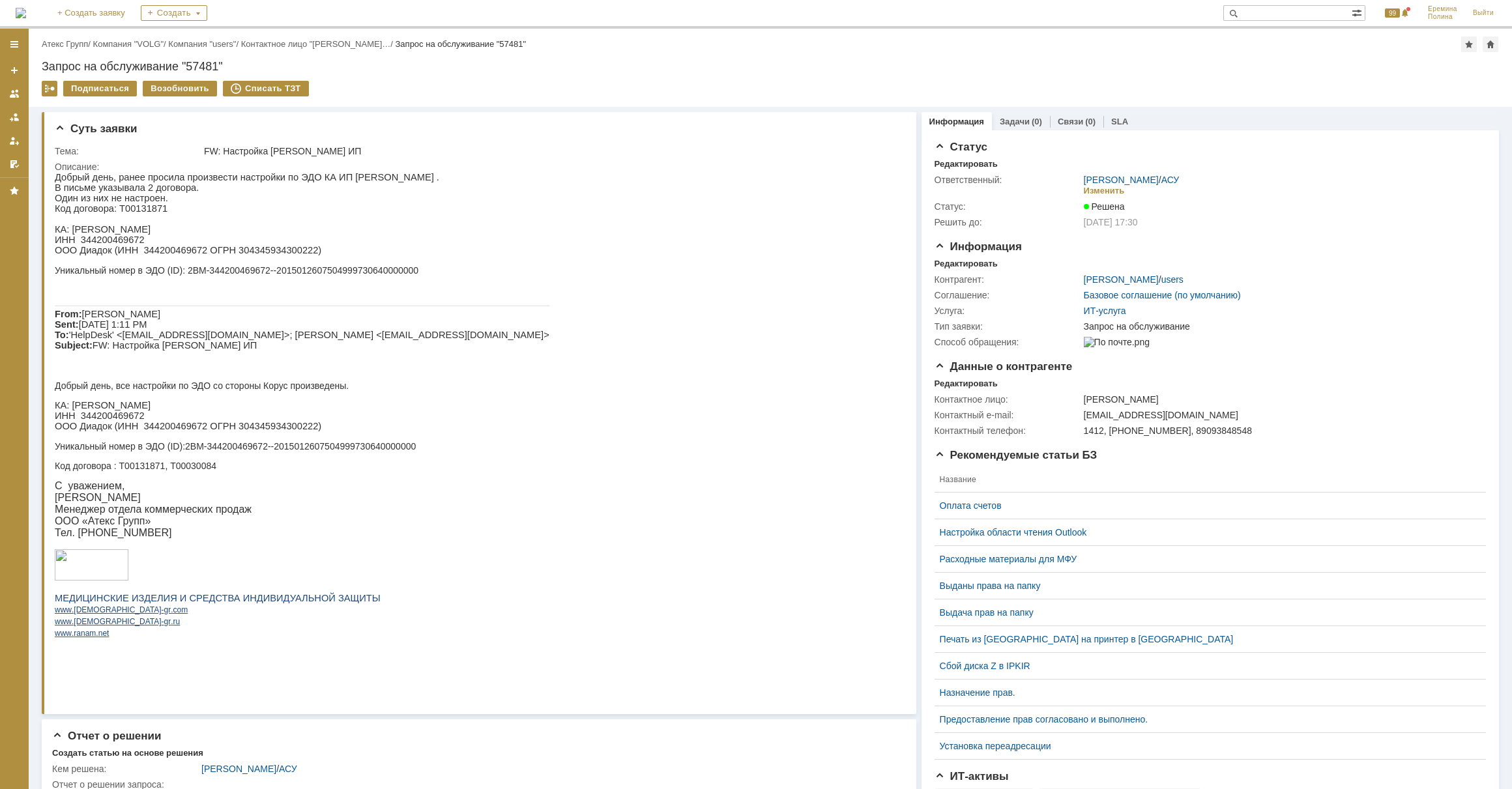
click at [563, 348] on html "Добрый день, ранее просила произвести настройки по ЭДО КА ИП Чулкова . В письме…" at bounding box center [473, 421] width 837 height 498
click at [71, 41] on link "Атекс Групп" at bounding box center [64, 44] width 46 height 10
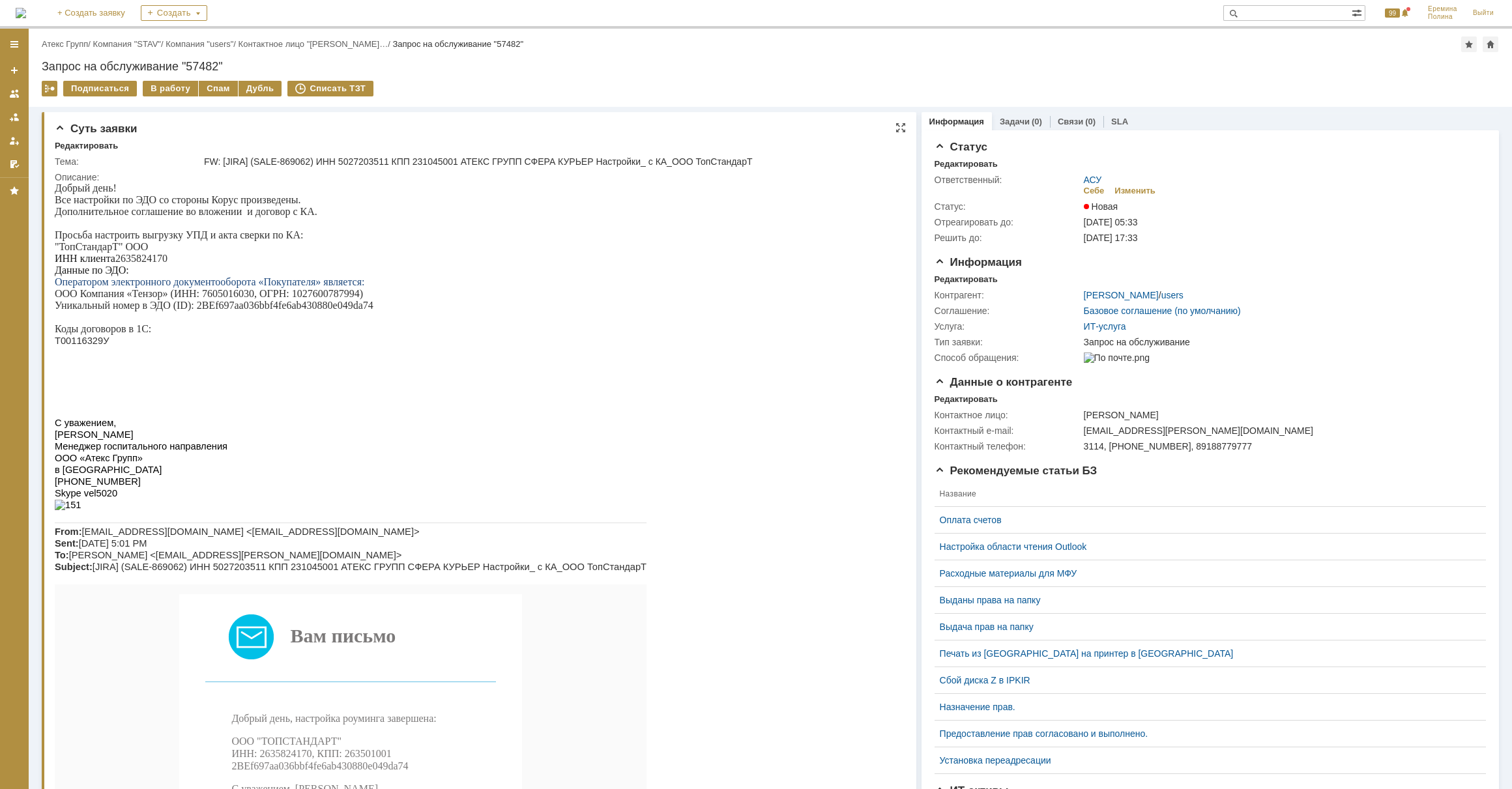
click at [135, 264] on p "ИНН клиента 2635824170" at bounding box center [350, 259] width 592 height 11
copy p "2635824170"
click at [180, 86] on div "В работу" at bounding box center [170, 88] width 55 height 15
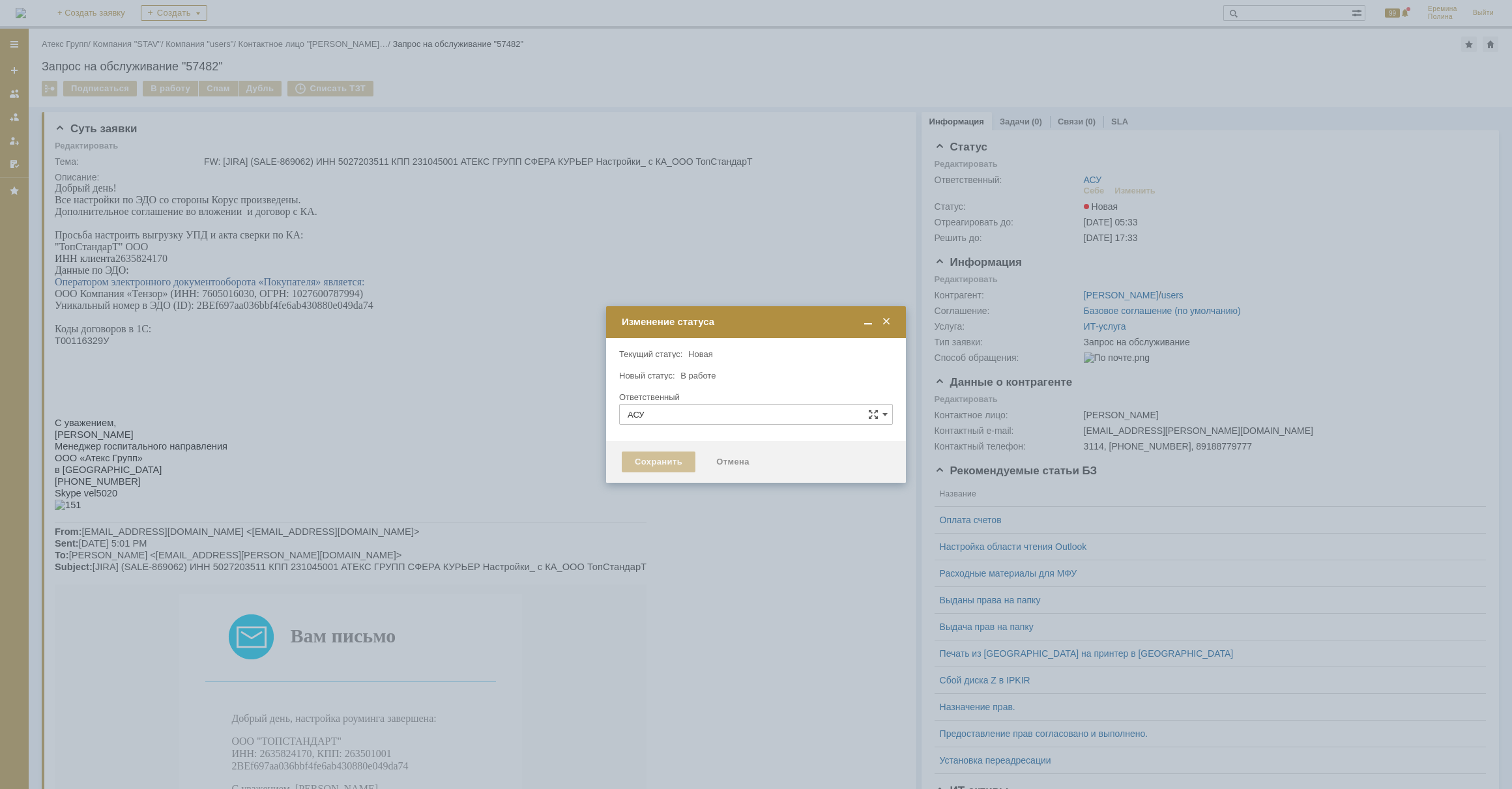
type input "[PERSON_NAME]"
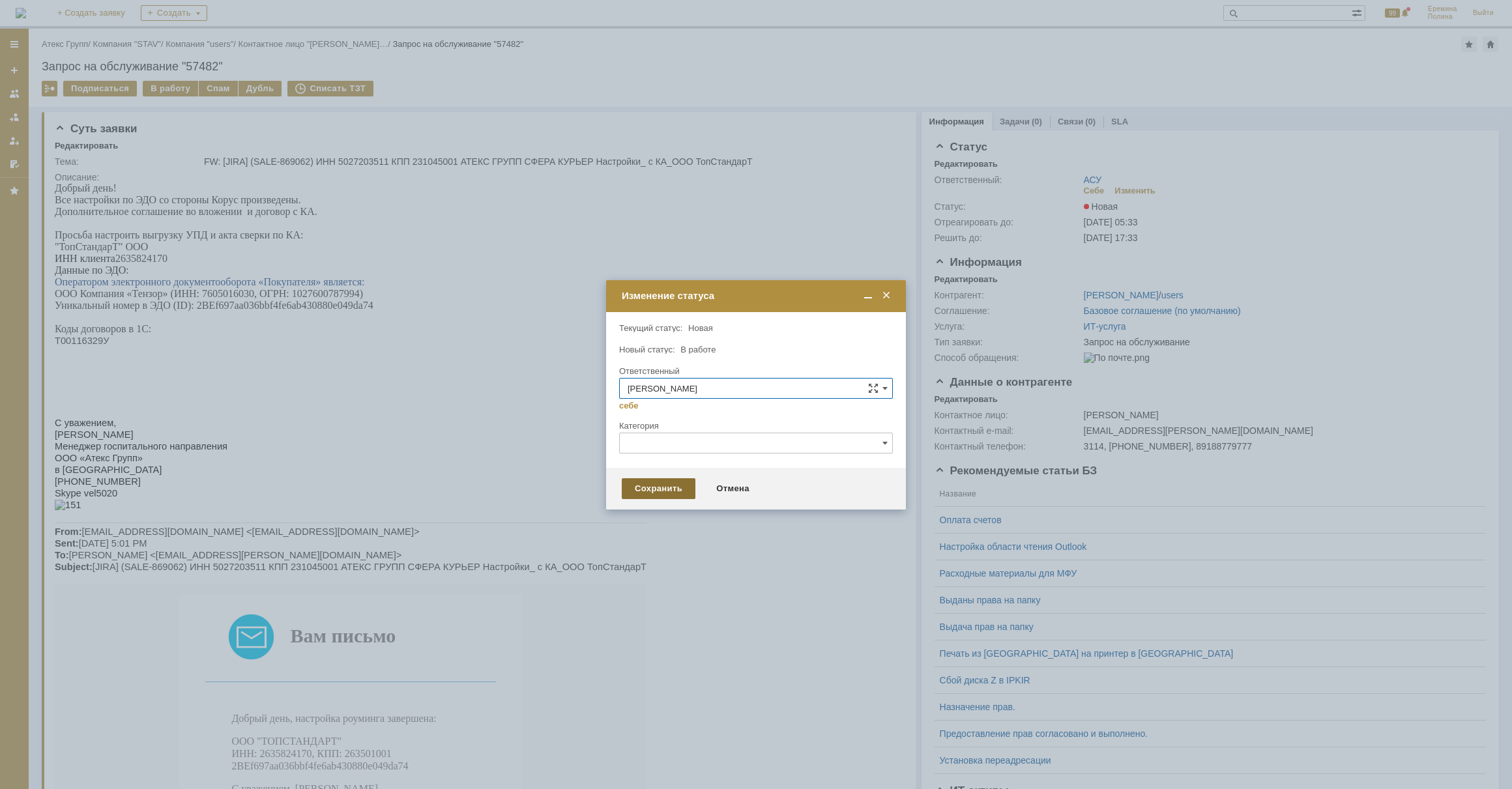
click at [672, 492] on div "Сохранить" at bounding box center [659, 489] width 73 height 21
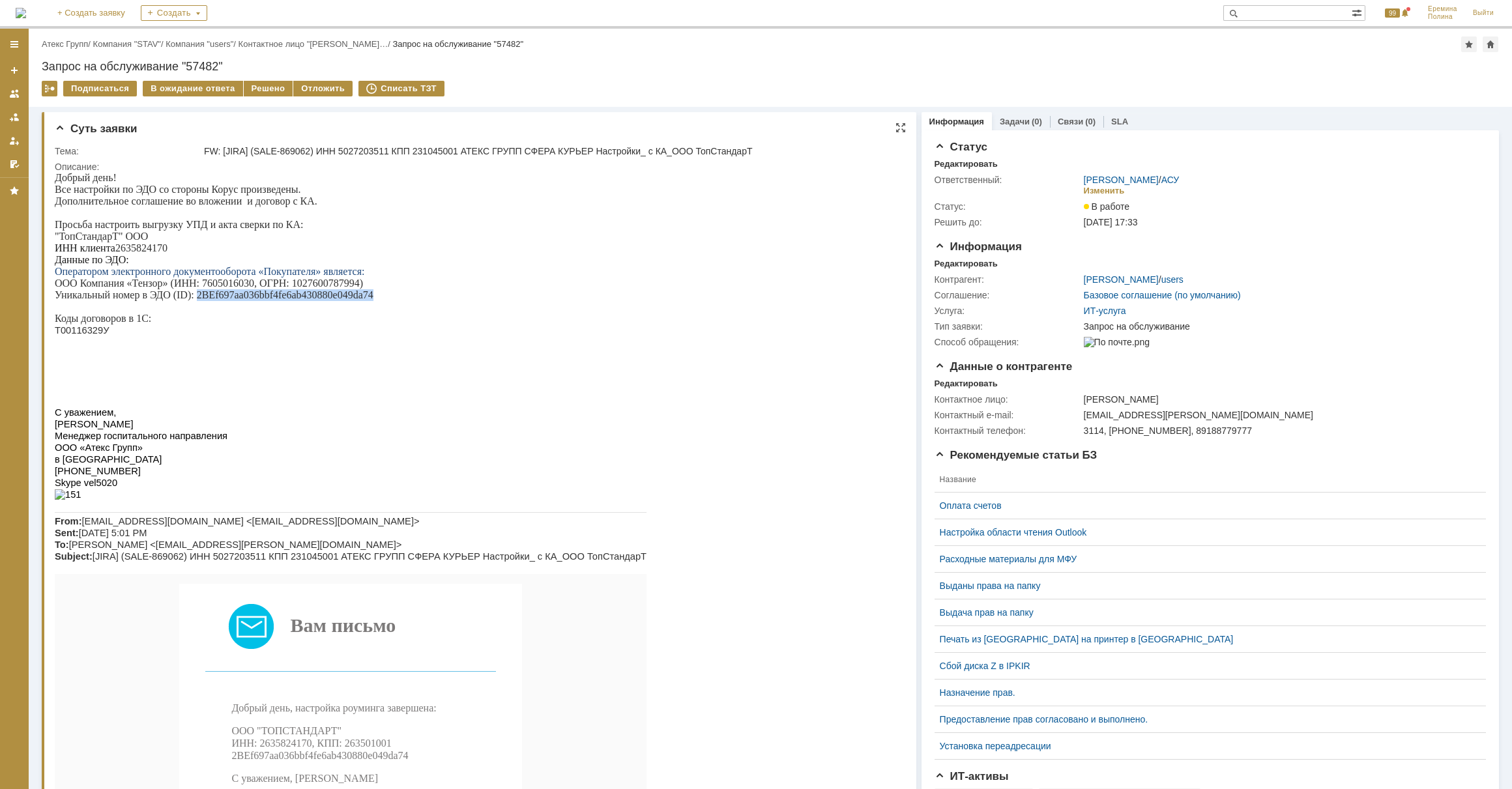
drag, startPoint x: 198, startPoint y: 302, endPoint x: 375, endPoint y: 305, distance: 177.0
click at [375, 301] on p "Уникальный номер в ЭДО (ID): 2BEf697aa036bbf4fe6ab430880e049da74" at bounding box center [350, 295] width 592 height 11
drag, startPoint x: 375, startPoint y: 305, endPoint x: 366, endPoint y: 299, distance: 10.8
copy p "2BEf697aa036bbf4fe6ab430880e049da74"
click at [414, 182] on p "Добрый день! Все настройки по ЭДО со стороны Корус произведены." at bounding box center [350, 183] width 592 height 24
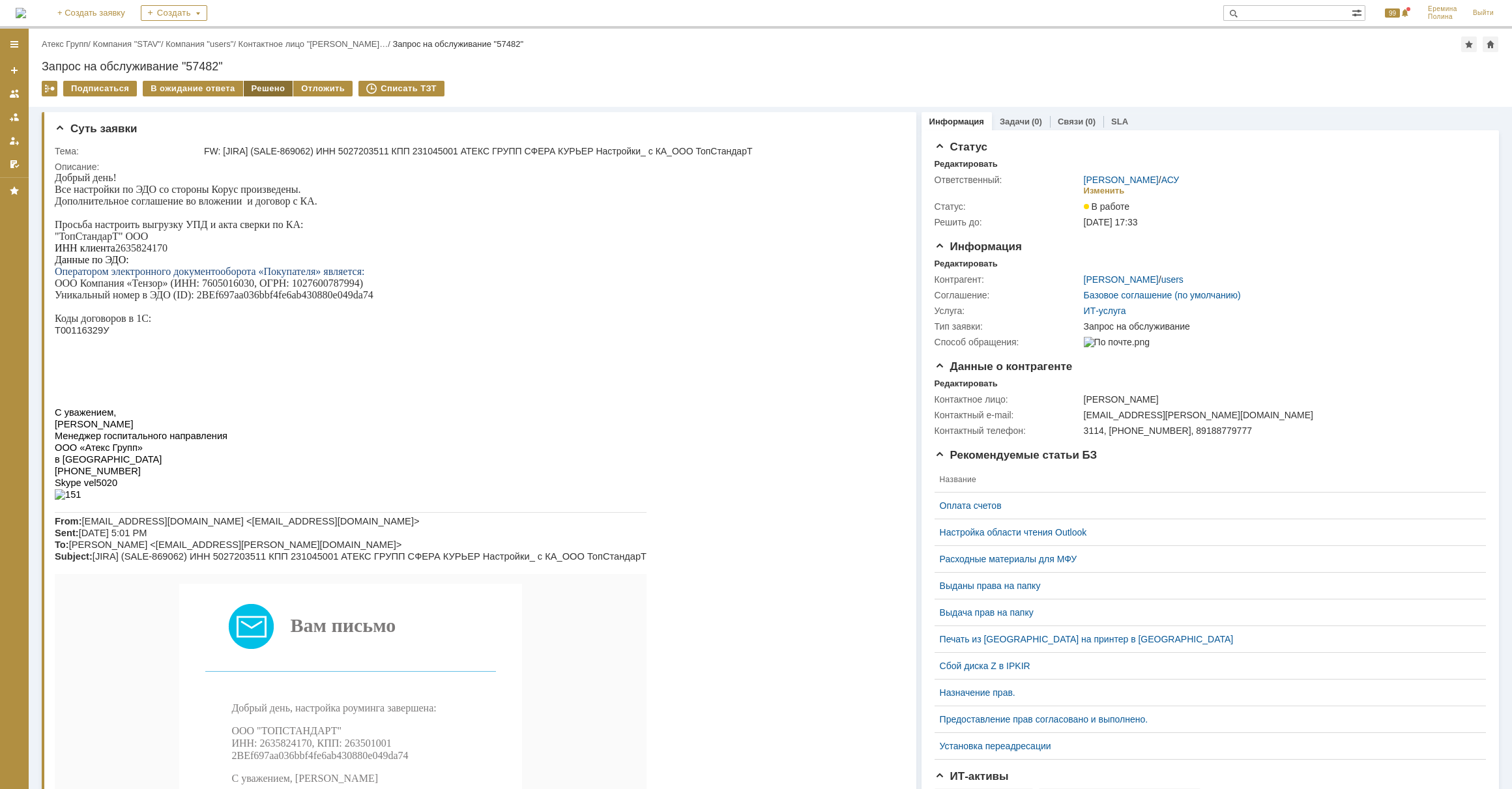
click at [274, 88] on div "Решено" at bounding box center [268, 88] width 50 height 15
